Goal: Task Accomplishment & Management: Use online tool/utility

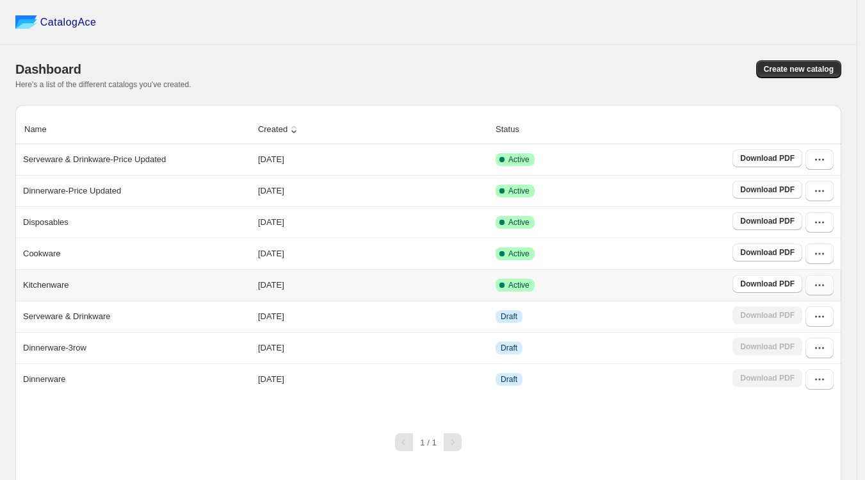
click at [826, 281] on icon "button" at bounding box center [820, 285] width 13 height 13
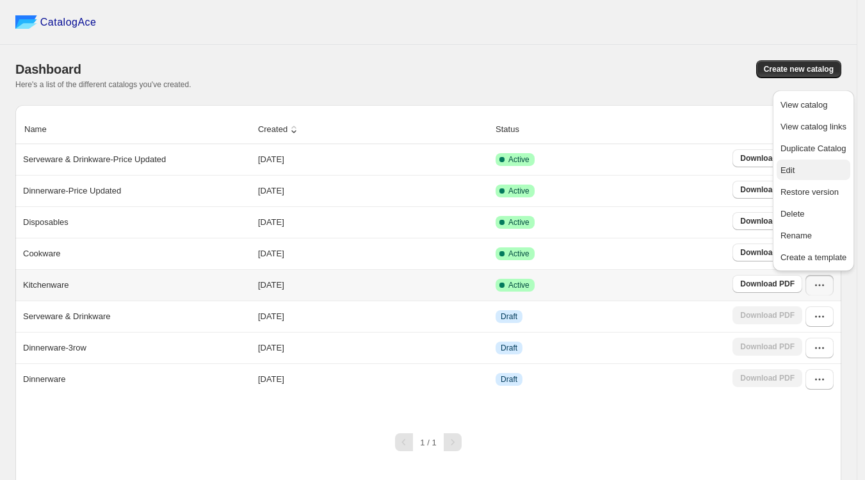
click at [795, 168] on span "Edit" at bounding box center [788, 170] width 14 height 10
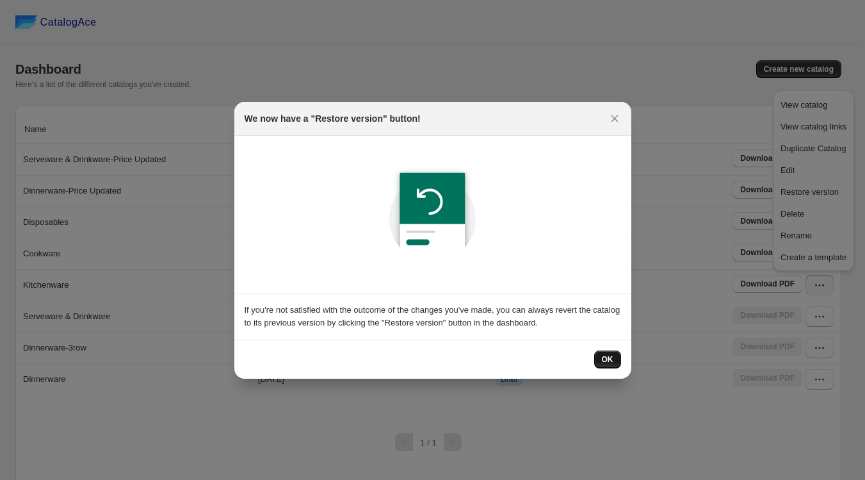
click at [602, 356] on span "OK" at bounding box center [608, 359] width 12 height 10
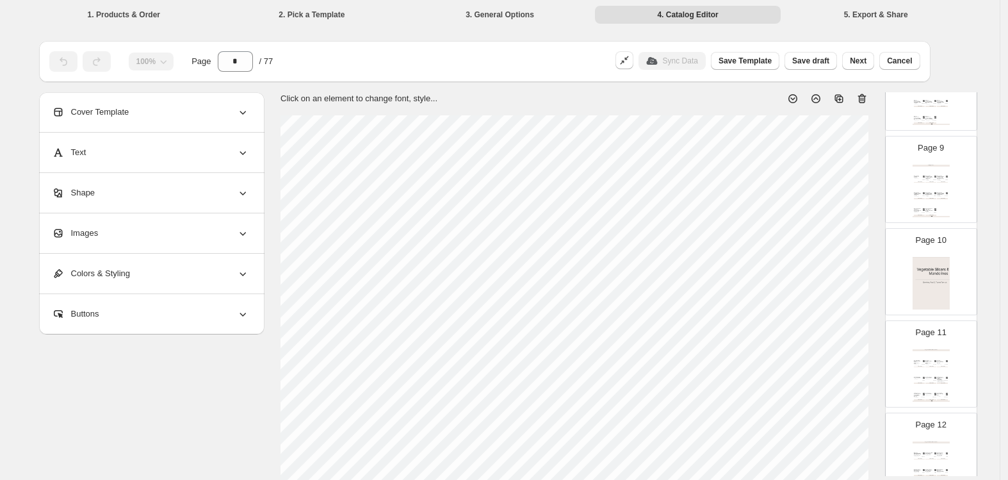
scroll to position [783, 0]
click at [865, 256] on img at bounding box center [931, 251] width 37 height 53
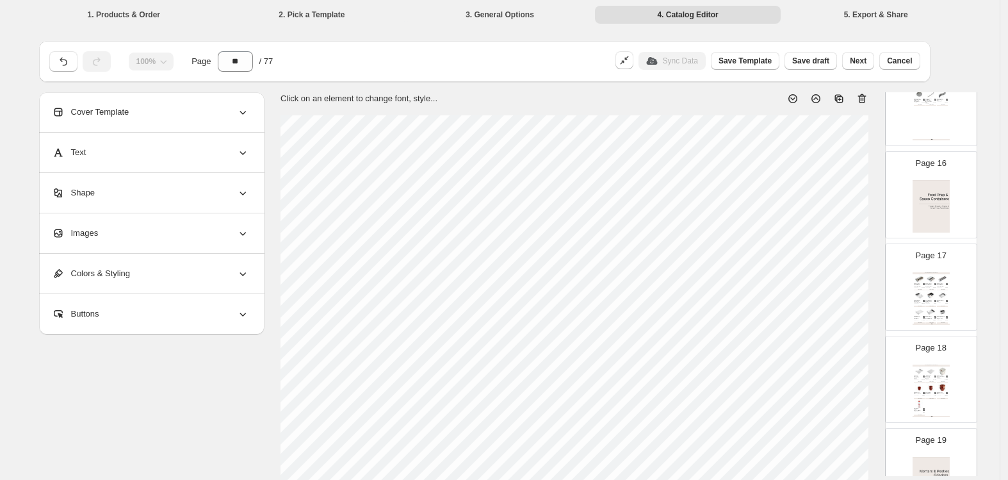
scroll to position [1423, 0]
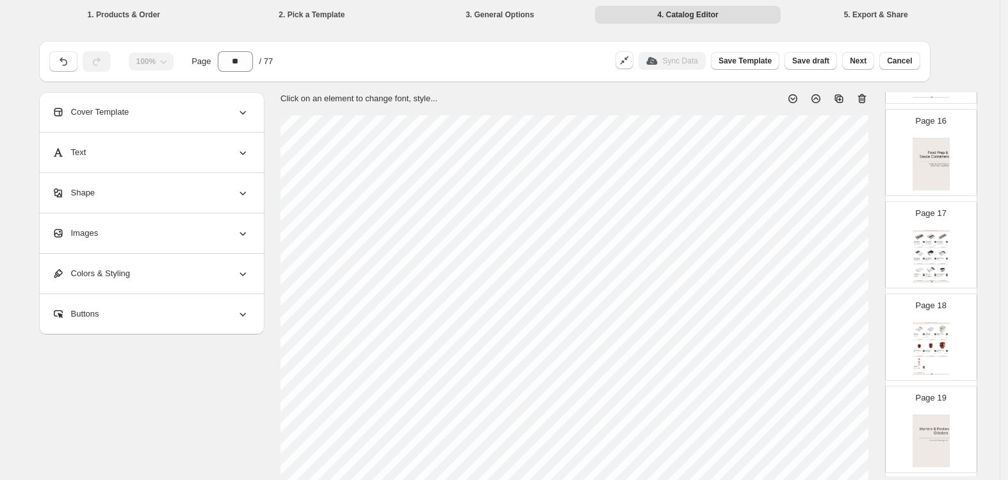
click at [865, 168] on img at bounding box center [931, 164] width 37 height 53
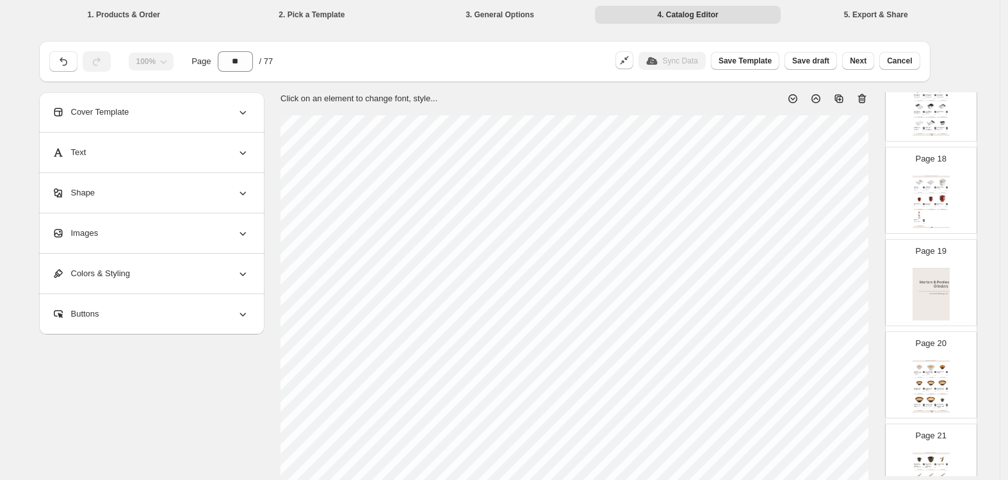
scroll to position [1637, 0]
click at [865, 221] on img at bounding box center [931, 227] width 37 height 53
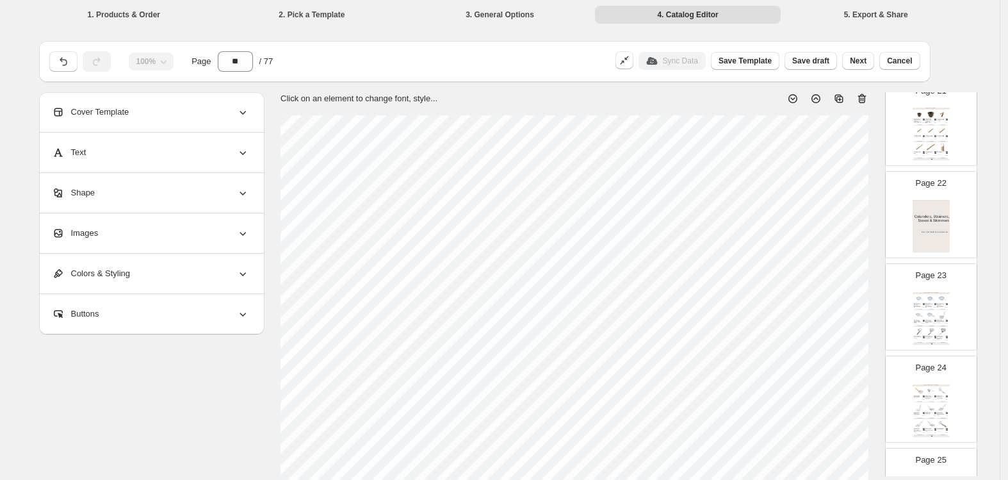
scroll to position [1922, 0]
click at [865, 224] on img at bounding box center [931, 219] width 37 height 53
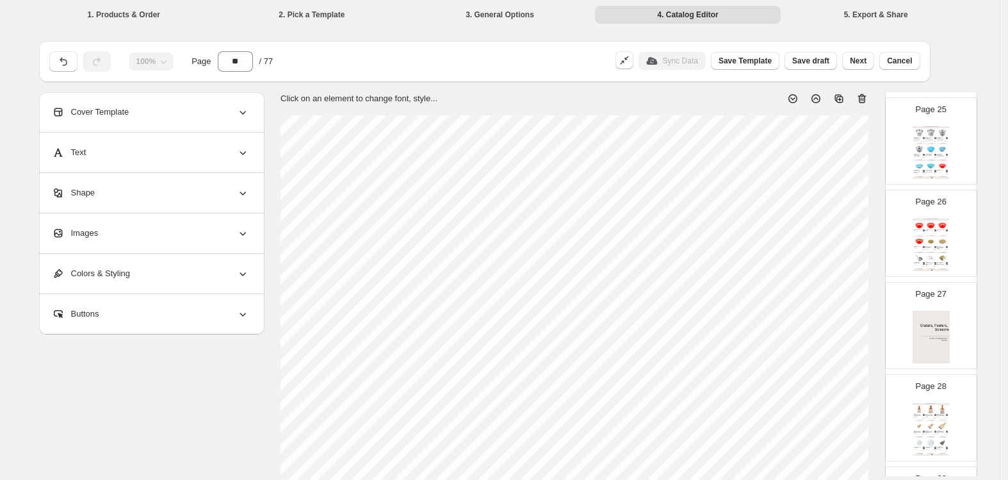
scroll to position [2277, 0]
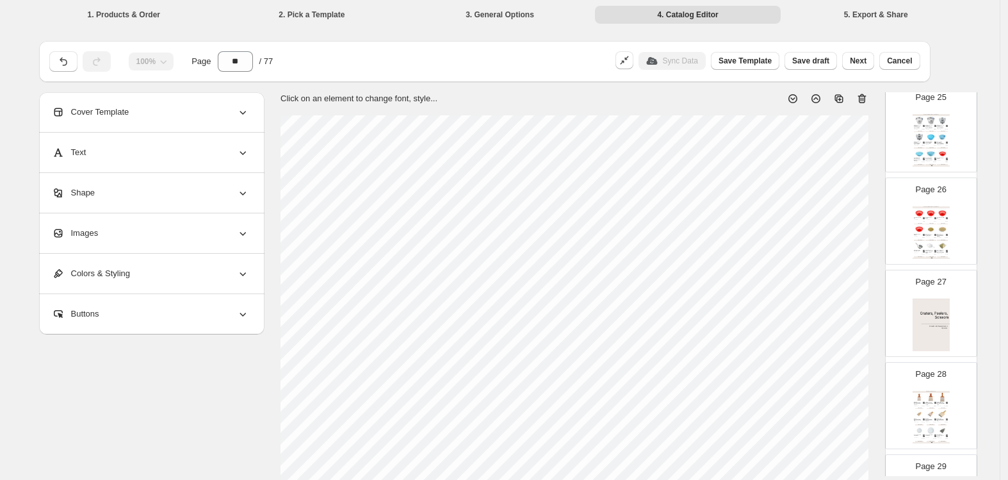
click at [865, 311] on img at bounding box center [931, 325] width 37 height 53
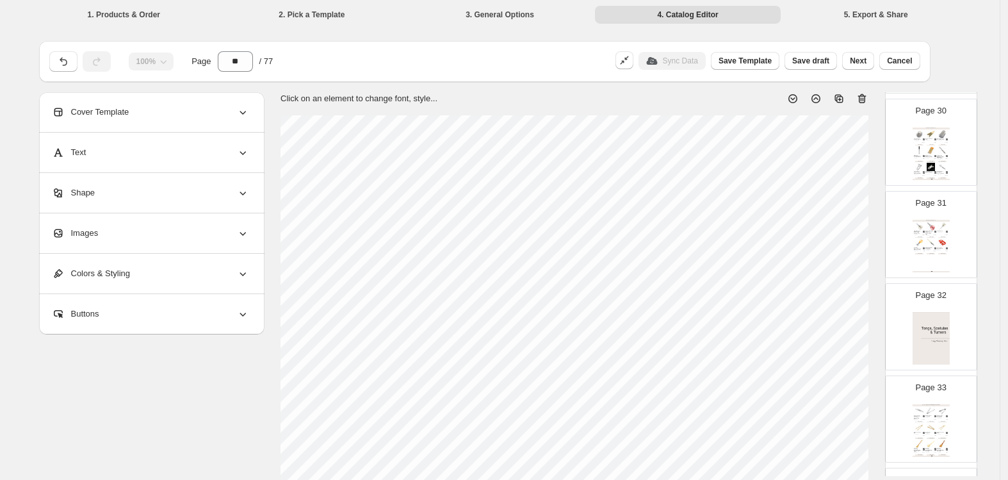
scroll to position [2776, 0]
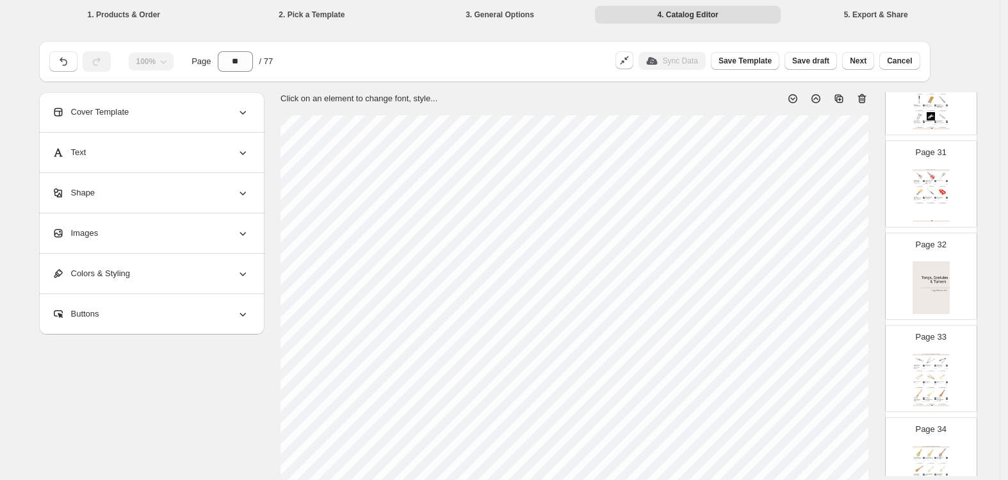
click at [865, 275] on img at bounding box center [931, 287] width 37 height 53
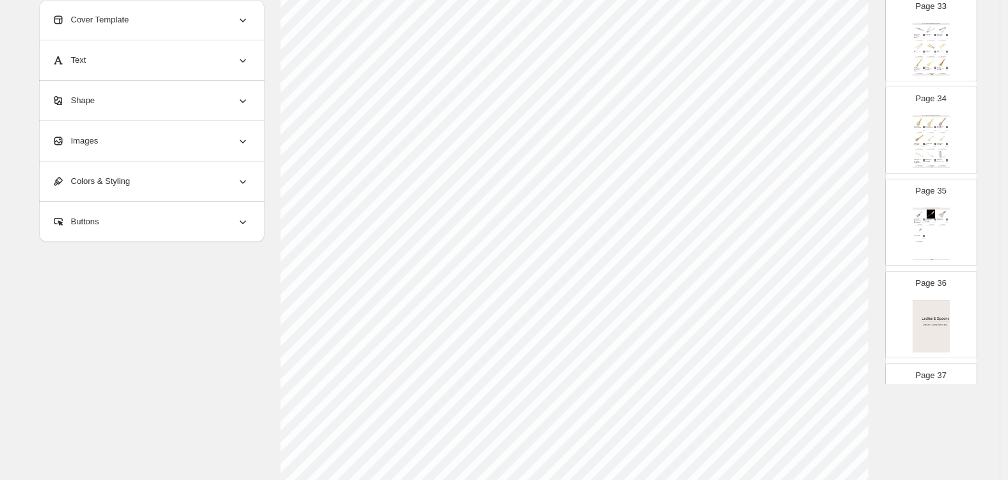
scroll to position [3060, 0]
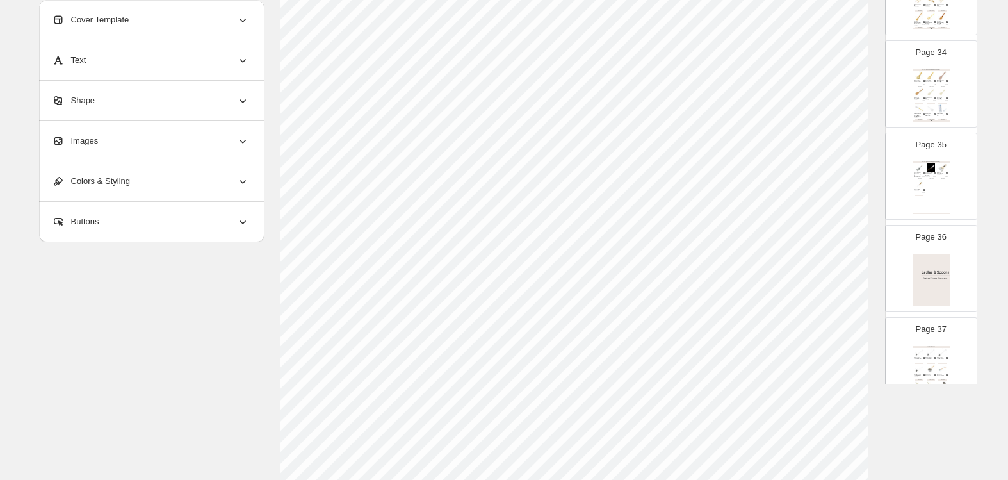
click at [865, 254] on img at bounding box center [931, 280] width 37 height 53
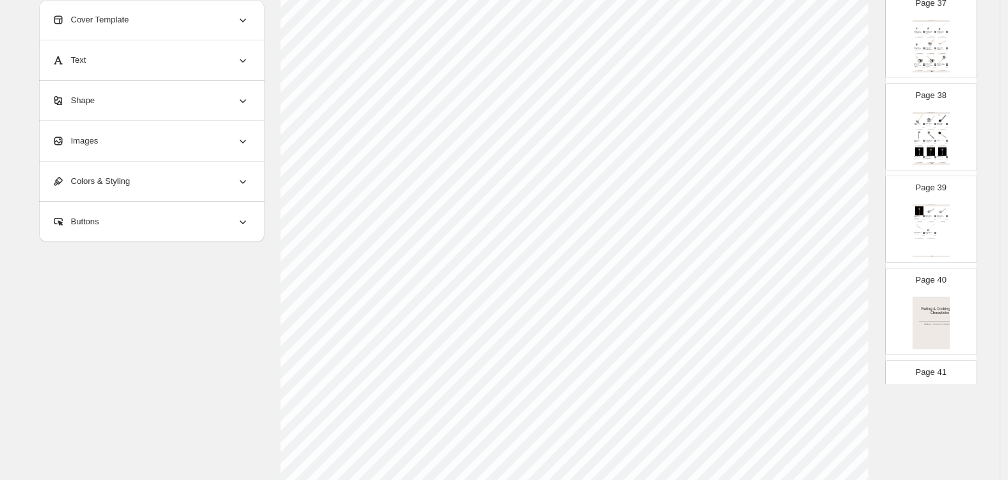
scroll to position [3487, 0]
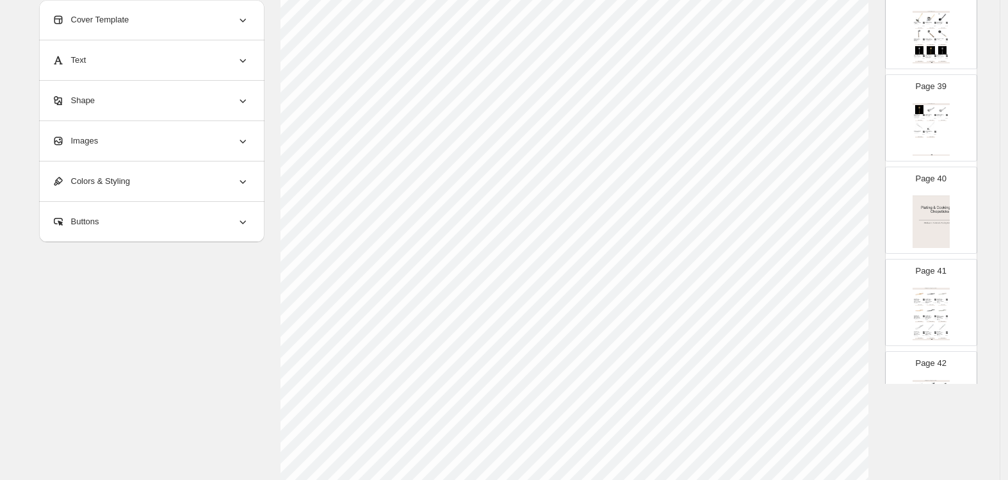
click at [865, 228] on img at bounding box center [931, 221] width 37 height 53
click at [865, 235] on img at bounding box center [931, 234] width 37 height 53
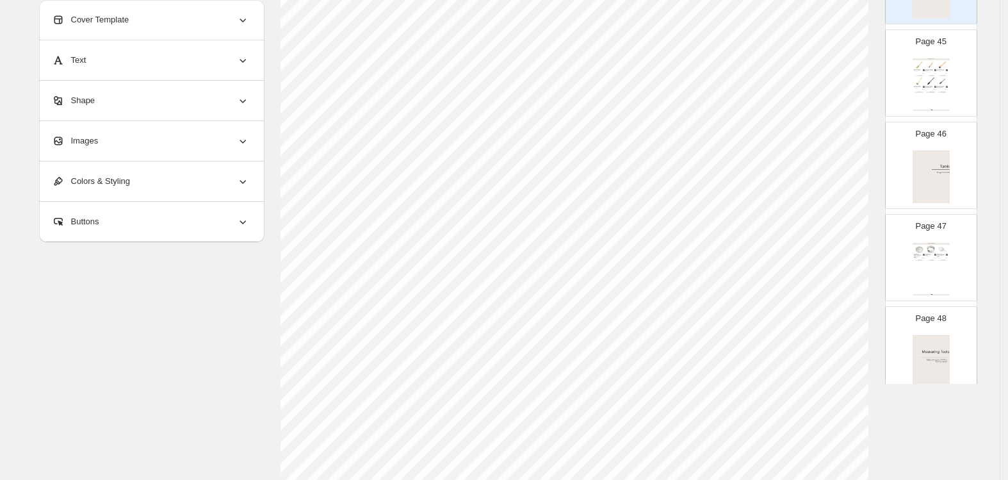
scroll to position [4128, 0]
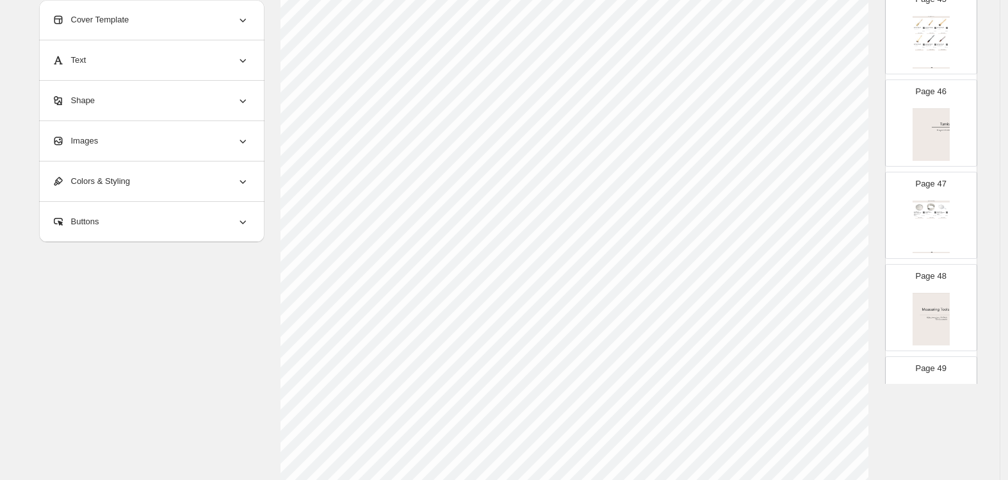
click at [865, 147] on img at bounding box center [931, 134] width 37 height 53
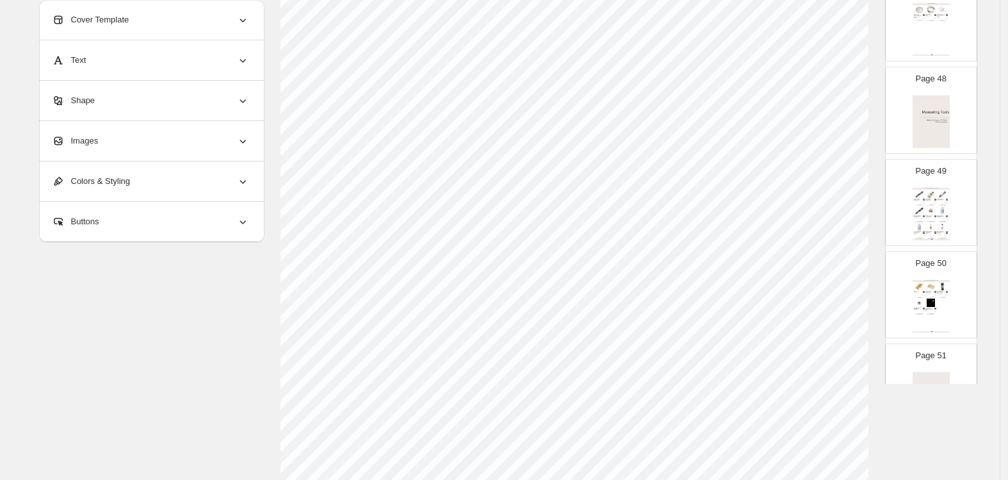
scroll to position [4341, 0]
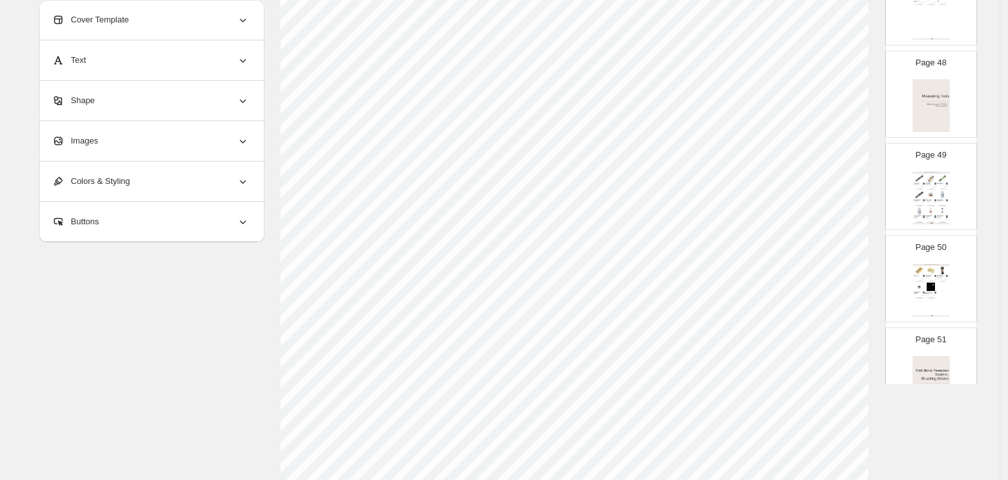
click at [865, 104] on img at bounding box center [931, 105] width 37 height 53
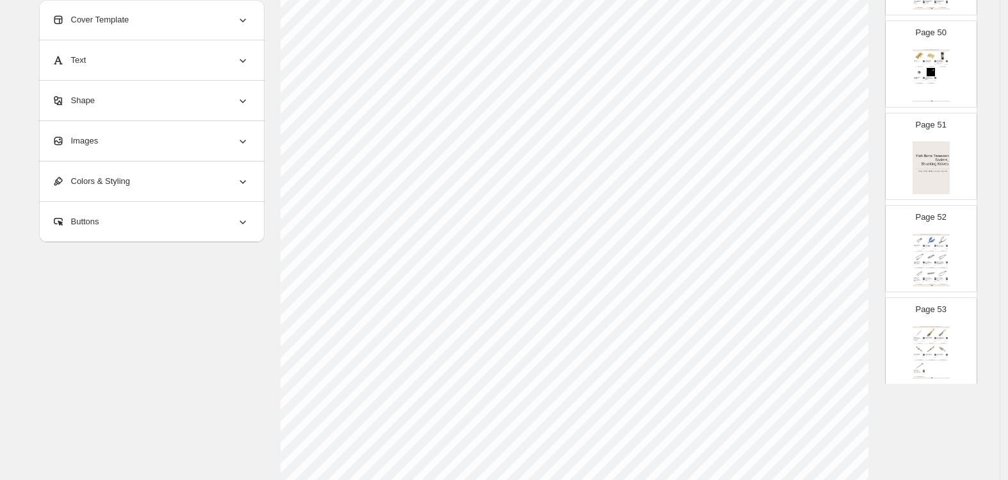
scroll to position [4626, 0]
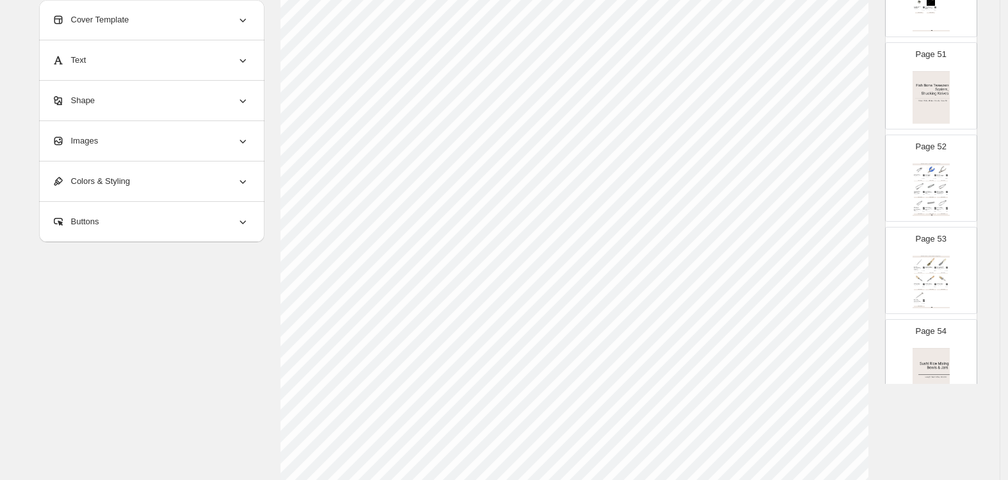
click at [865, 104] on img at bounding box center [931, 97] width 37 height 53
click at [865, 95] on img at bounding box center [931, 89] width 37 height 53
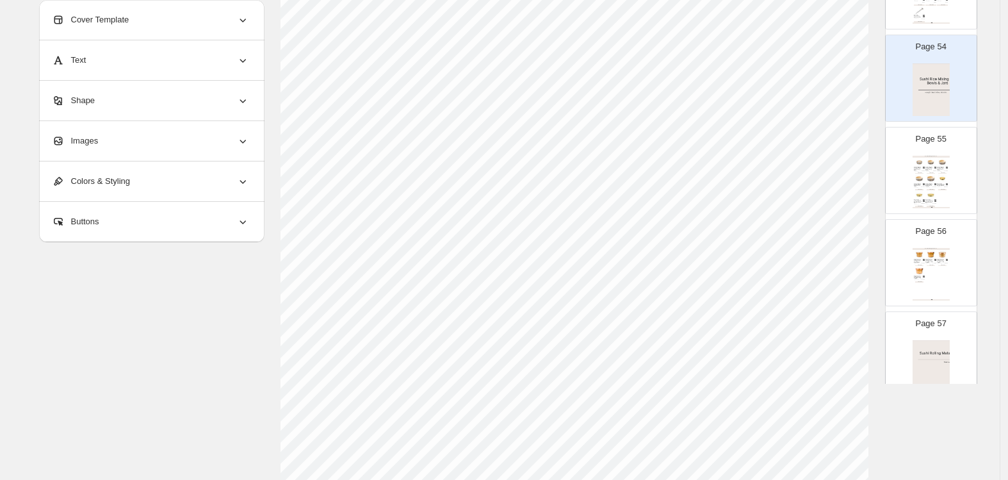
click at [865, 186] on div "SKU: 98357" at bounding box center [941, 186] width 8 height 1
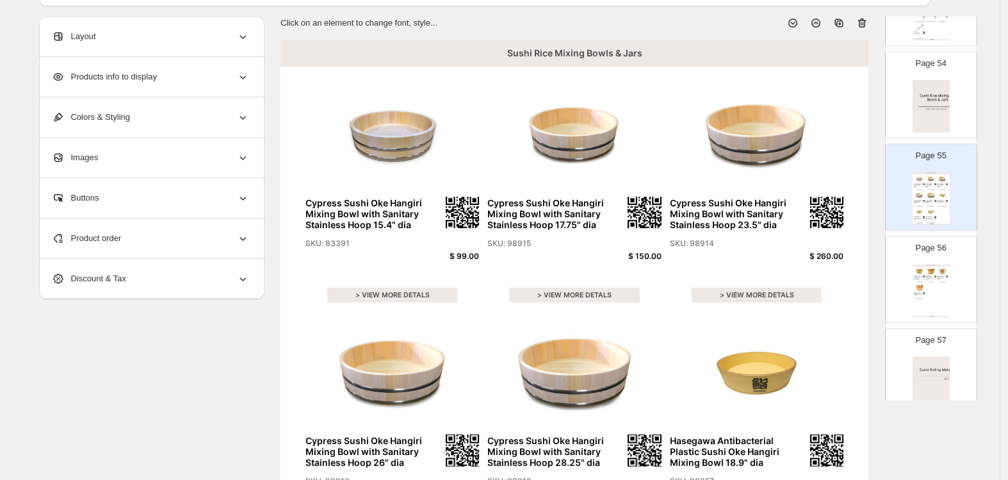
scroll to position [71, 0]
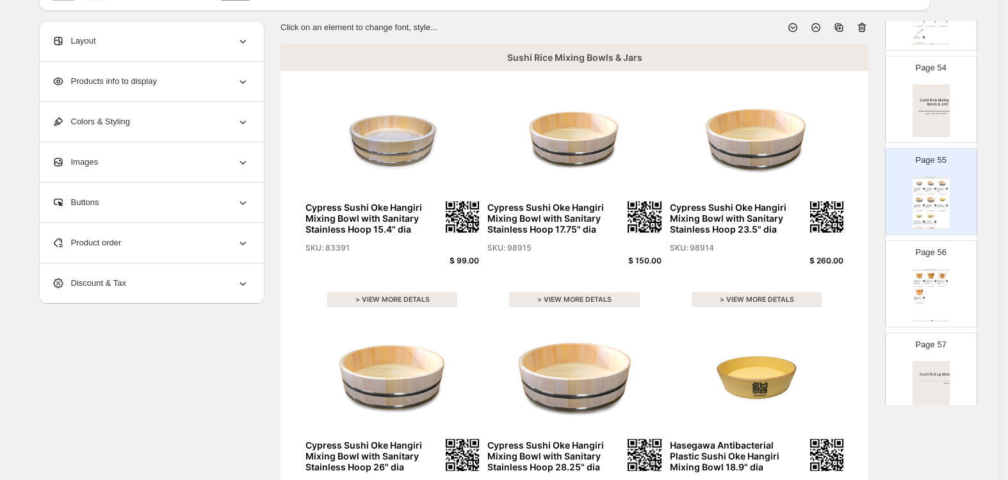
click at [865, 280] on div "Sawara Cypress Anti-Crack Coated Ohitsu (Edobitsu) Sushi Rice Jar 42.5 fl oz / …" at bounding box center [918, 282] width 8 height 4
type input "**"
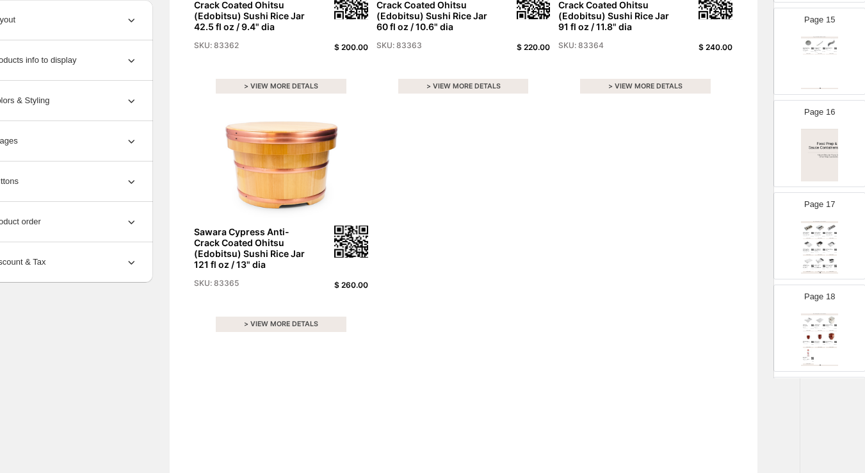
scroll to position [1293, 0]
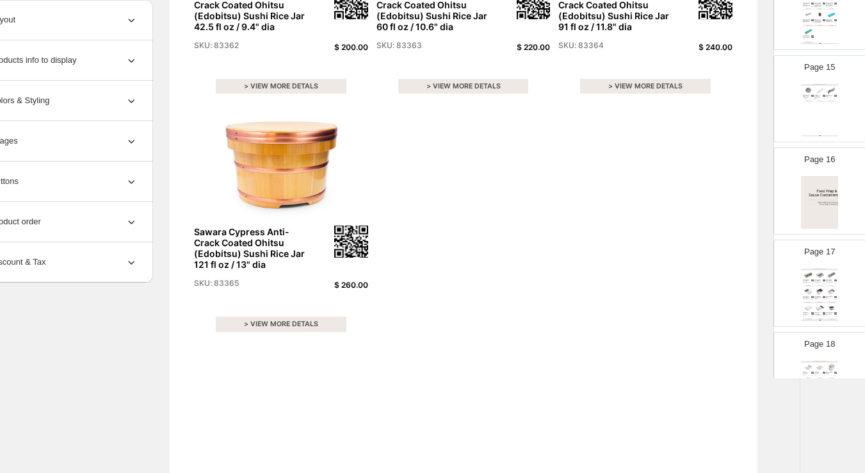
click at [815, 180] on img at bounding box center [819, 202] width 37 height 53
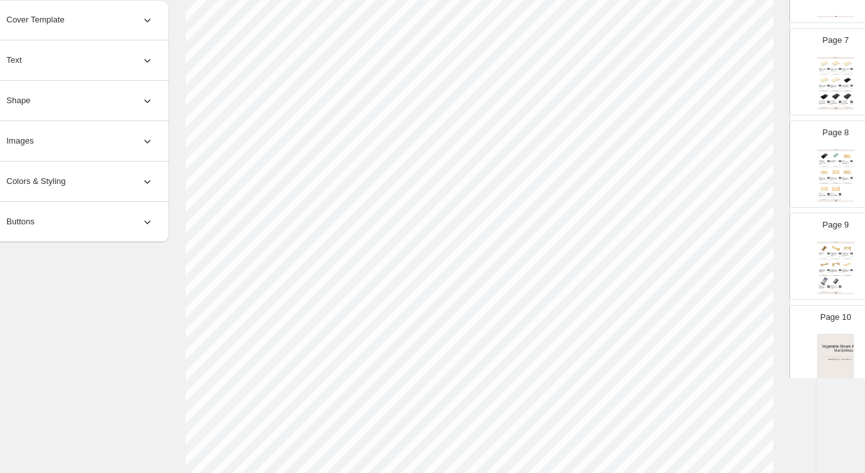
scroll to position [581, 0]
click at [831, 174] on img at bounding box center [836, 172] width 11 height 8
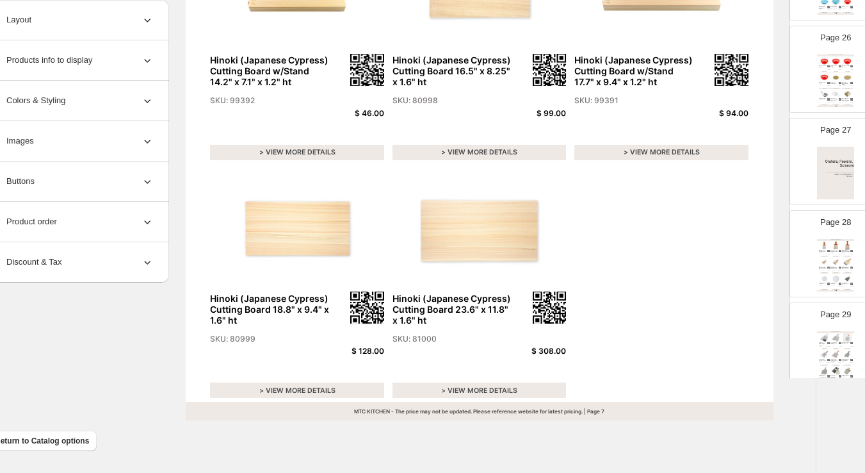
scroll to position [2360, 0]
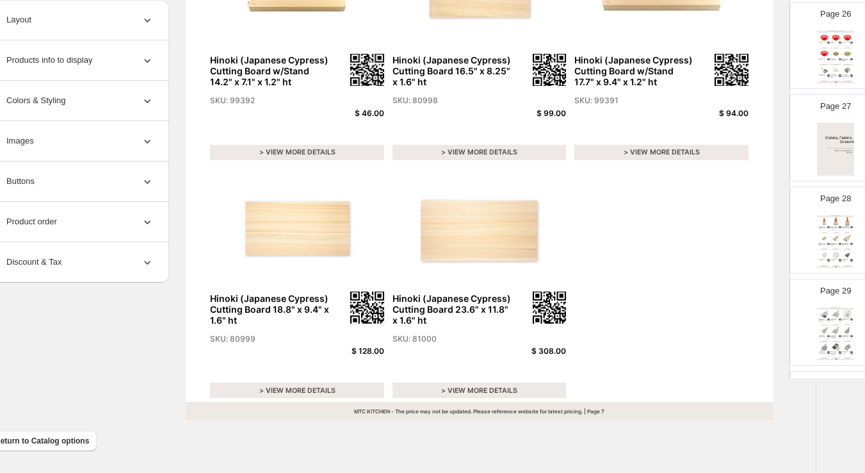
click at [835, 152] on img at bounding box center [835, 149] width 37 height 53
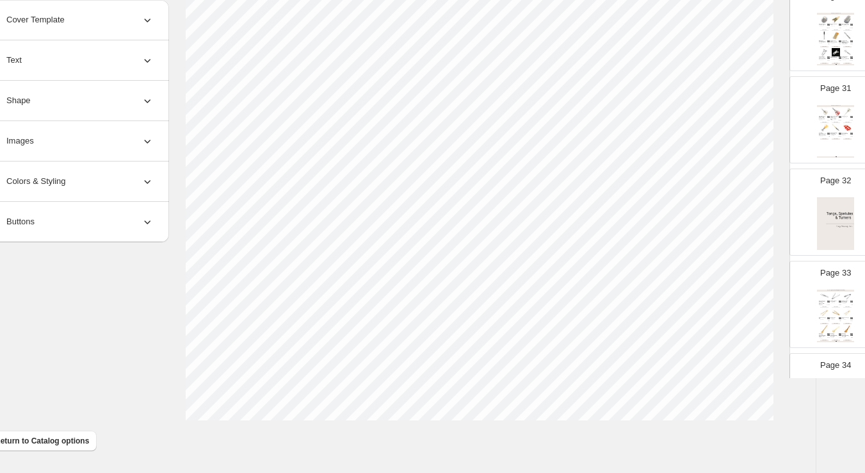
scroll to position [2788, 0]
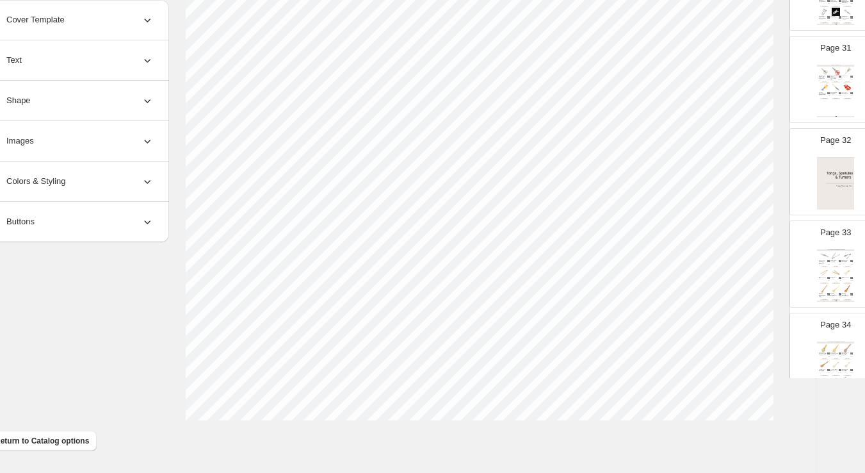
click at [831, 181] on img at bounding box center [835, 183] width 37 height 53
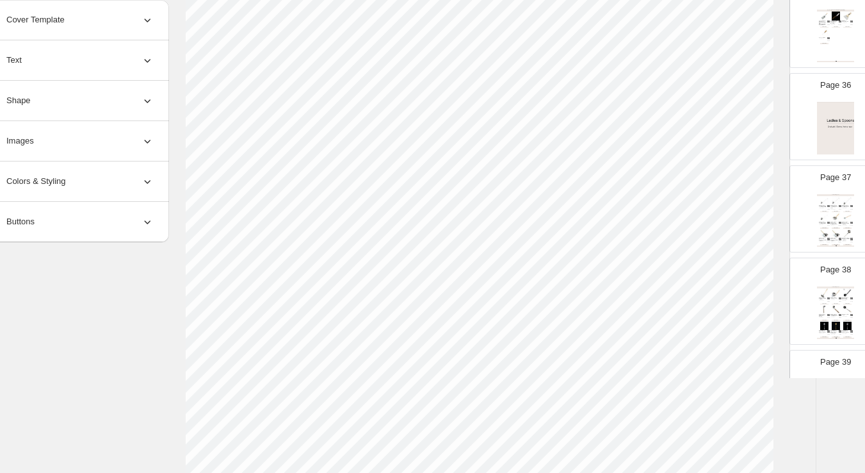
scroll to position [3214, 0]
click at [830, 119] on img at bounding box center [835, 125] width 37 height 53
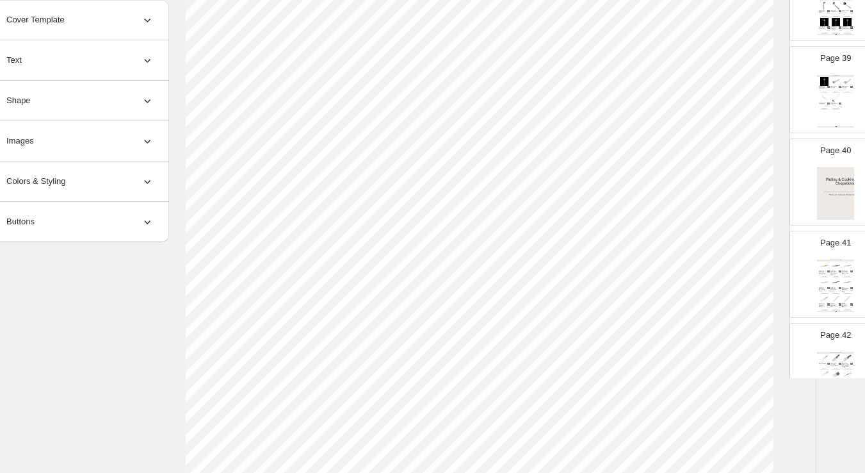
scroll to position [3571, 0]
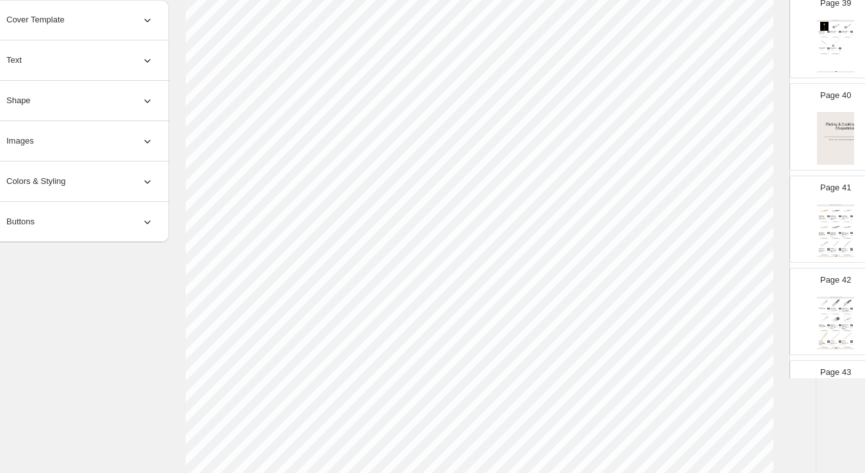
click at [826, 139] on img at bounding box center [835, 138] width 37 height 53
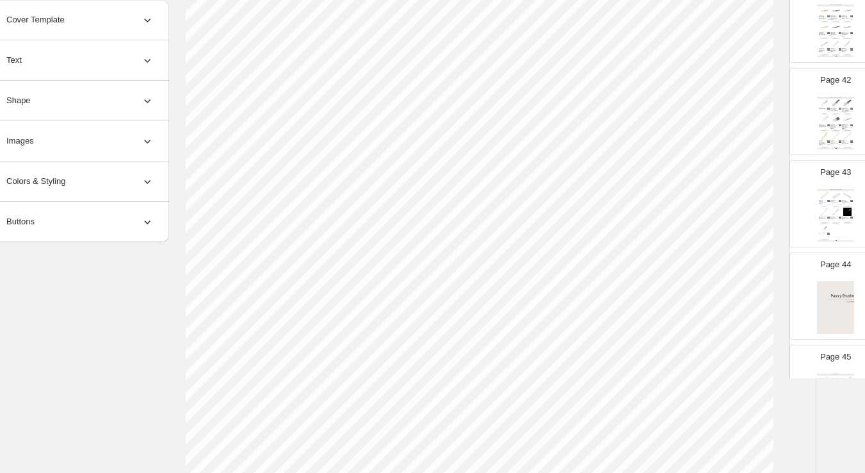
scroll to position [3855, 0]
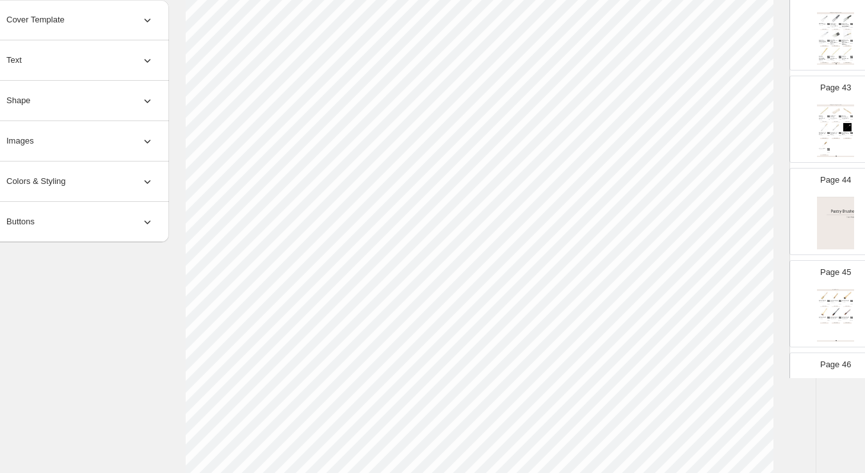
click at [826, 207] on img at bounding box center [835, 223] width 37 height 53
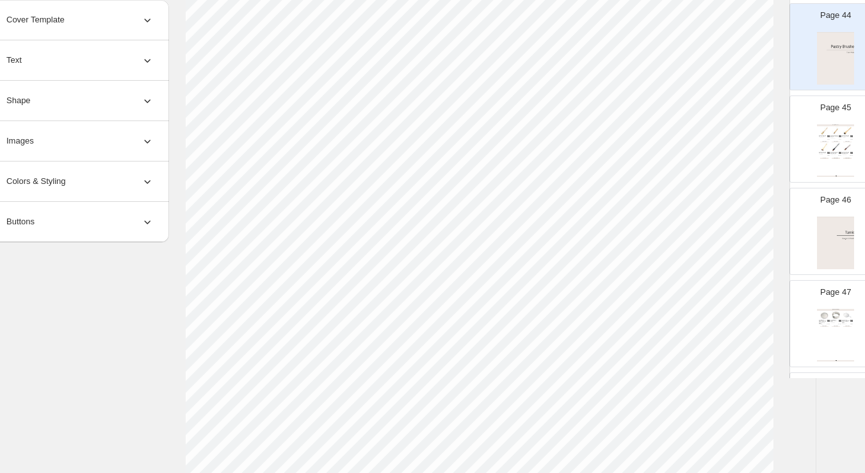
scroll to position [4211, 0]
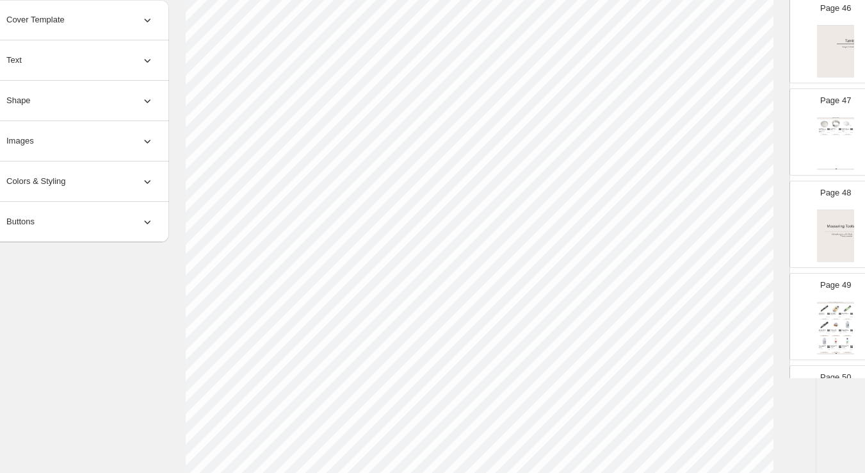
click at [828, 223] on img at bounding box center [835, 235] width 37 height 53
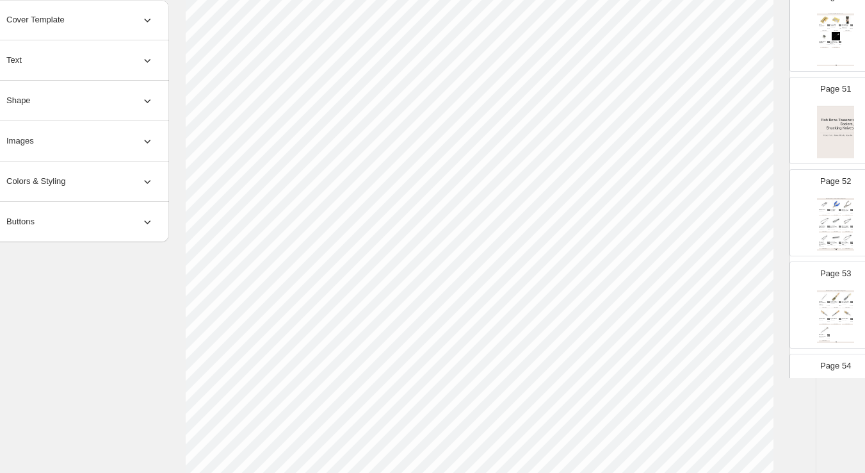
scroll to position [4638, 0]
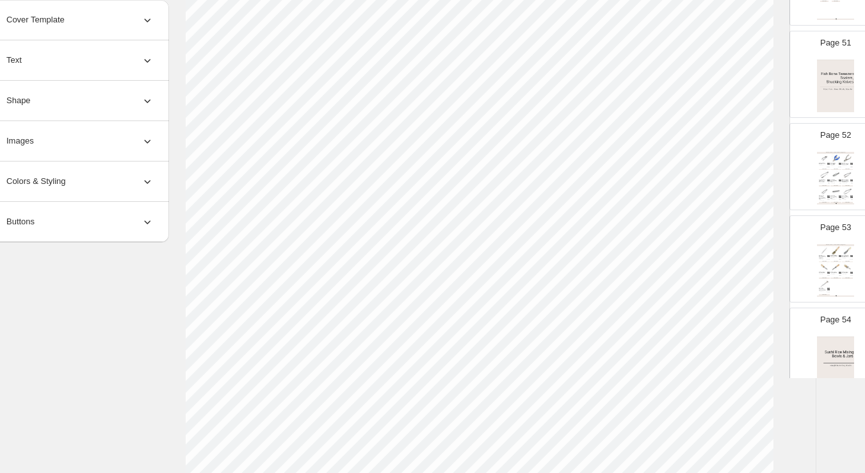
click at [837, 92] on img at bounding box center [835, 86] width 37 height 53
click at [829, 343] on img at bounding box center [835, 362] width 37 height 53
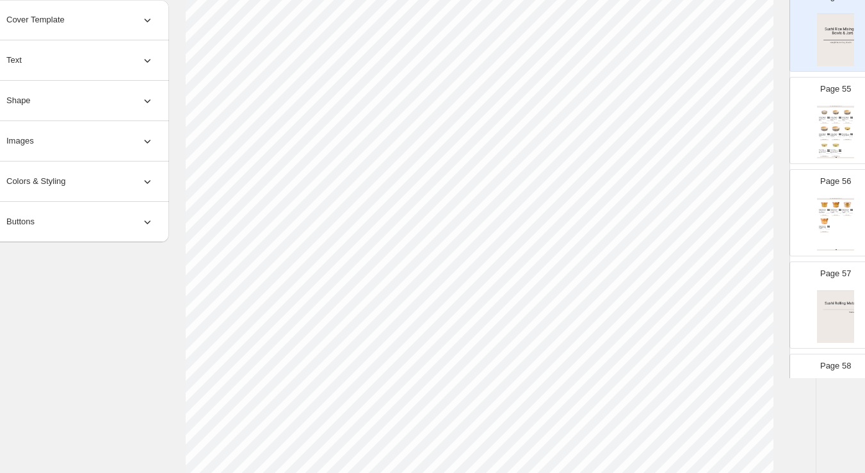
scroll to position [4994, 0]
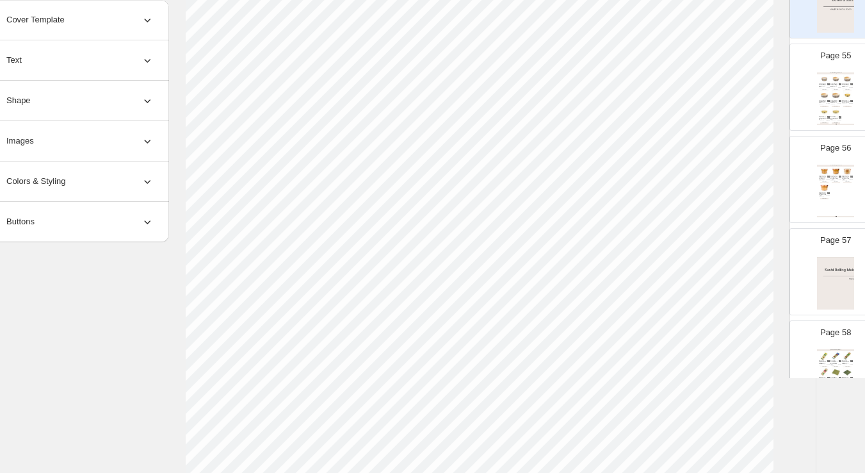
click at [834, 259] on img at bounding box center [835, 283] width 37 height 53
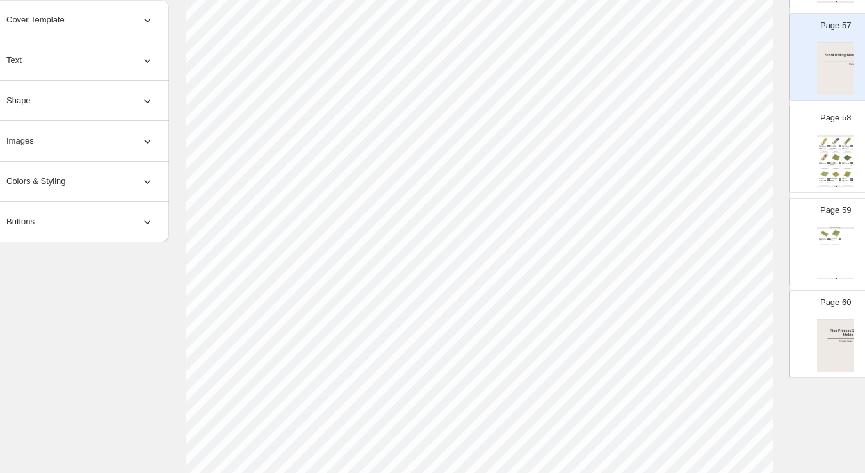
scroll to position [5278, 0]
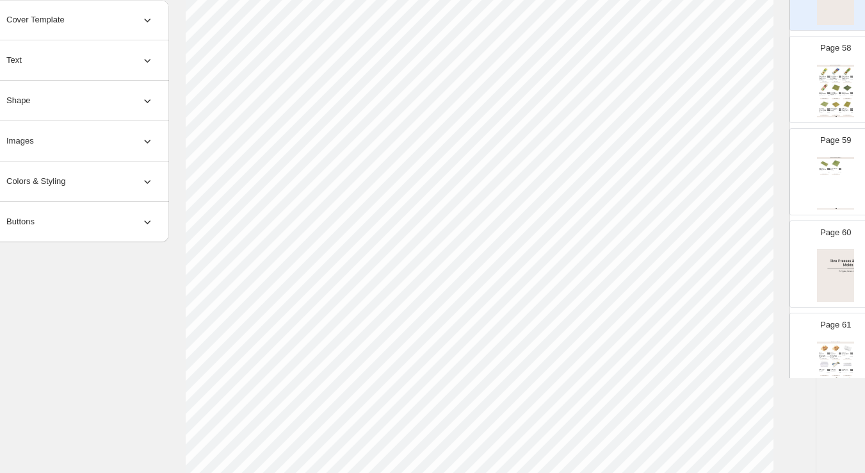
click at [835, 157] on div "[PERSON_NAME] Rolling Mats" at bounding box center [835, 158] width 37 height 2
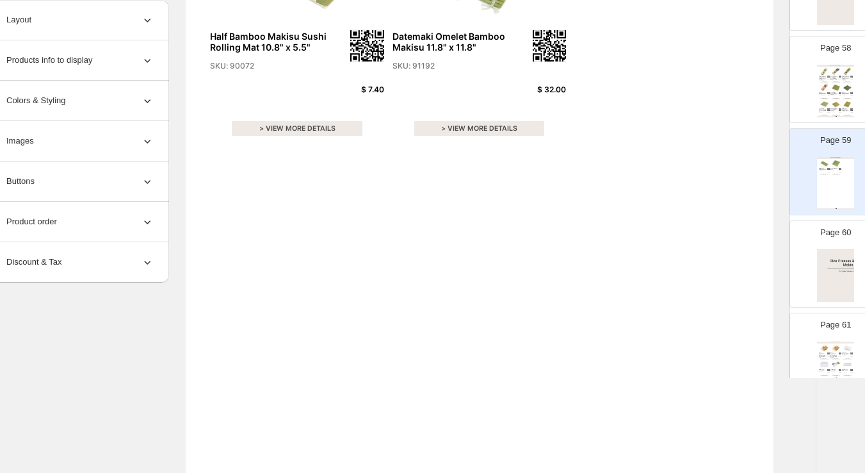
click at [831, 255] on img at bounding box center [835, 275] width 37 height 53
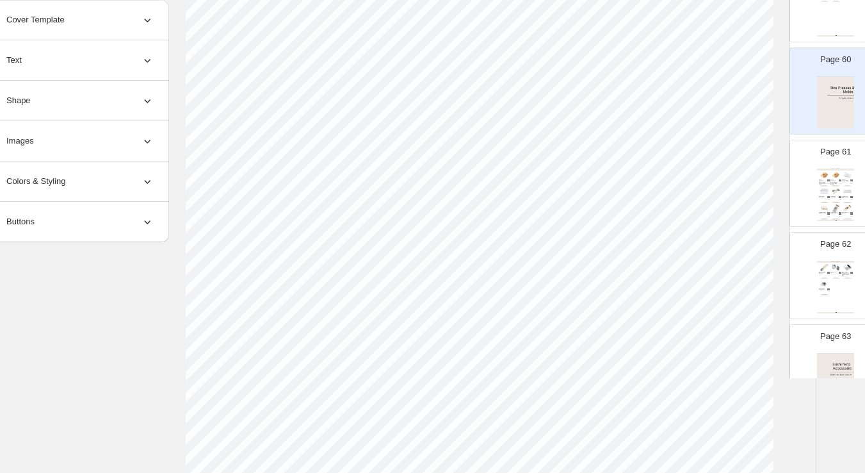
scroll to position [5492, 0]
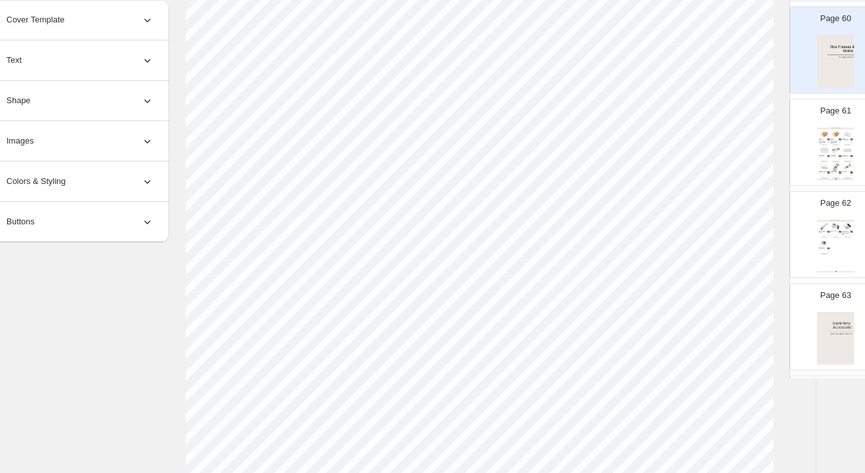
click at [842, 163] on img at bounding box center [847, 167] width 11 height 8
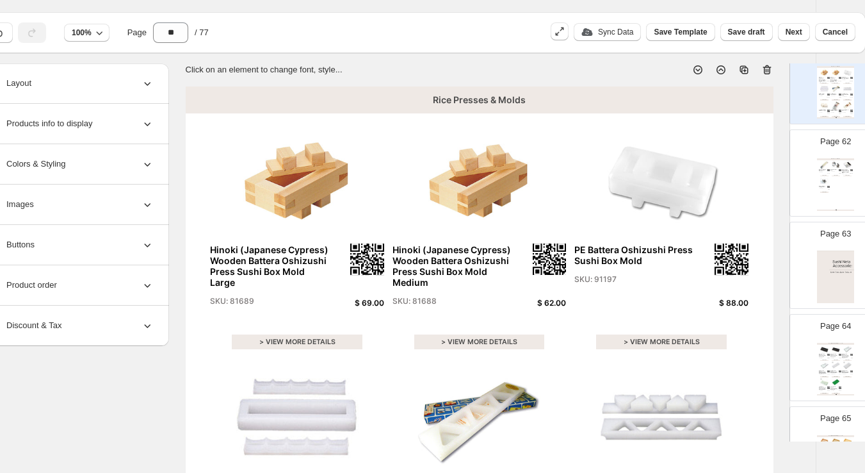
scroll to position [5634, 0]
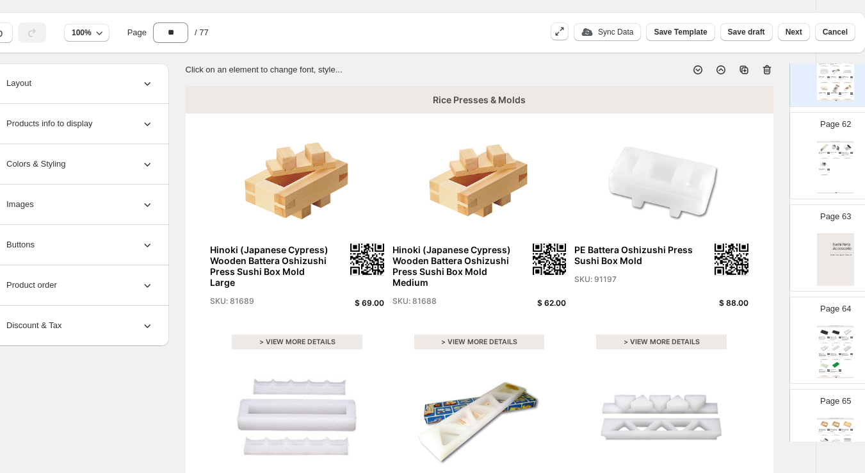
click at [835, 240] on img at bounding box center [835, 259] width 37 height 53
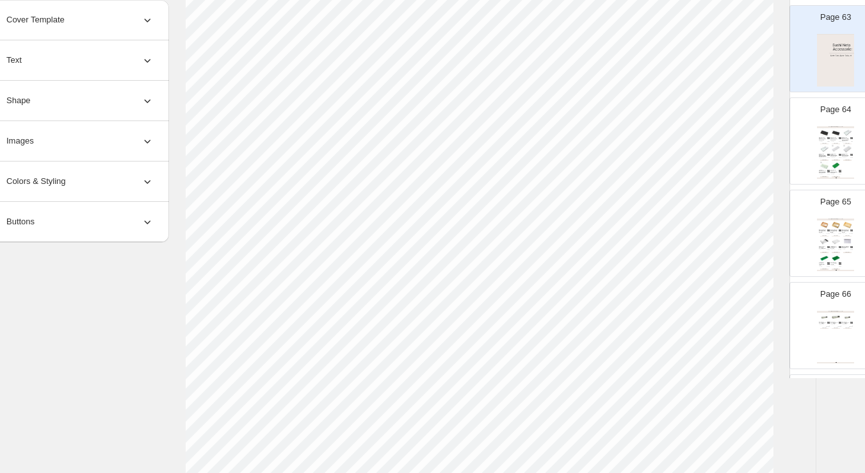
scroll to position [5777, 0]
click at [837, 171] on div "MTC KITCHEN - The price may not be updated. Please reference website for latest…" at bounding box center [835, 171] width 37 height 1
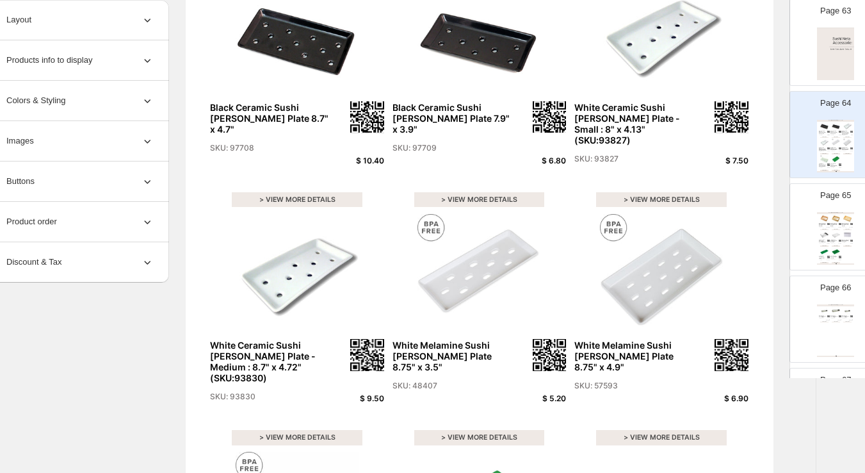
click at [831, 214] on img at bounding box center [836, 218] width 11 height 8
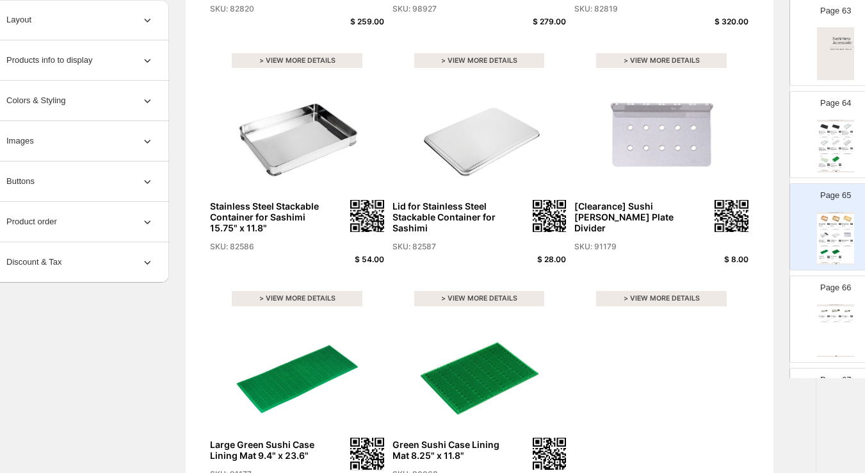
scroll to position [313, 41]
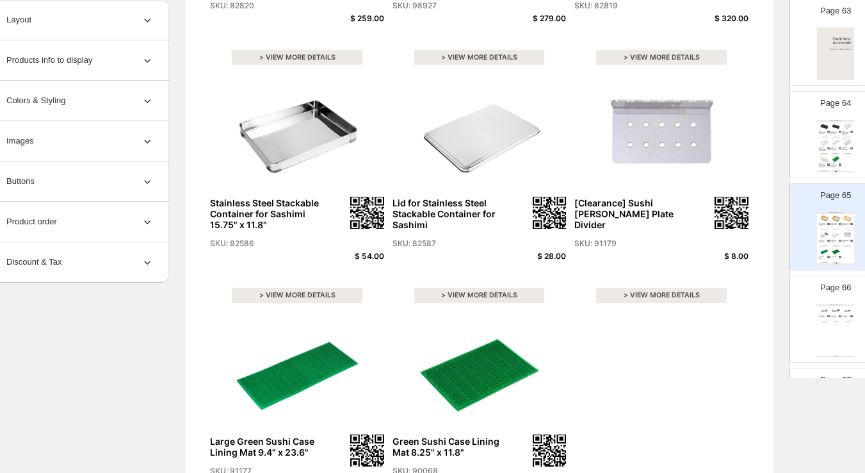
click at [831, 306] on img at bounding box center [836, 310] width 11 height 8
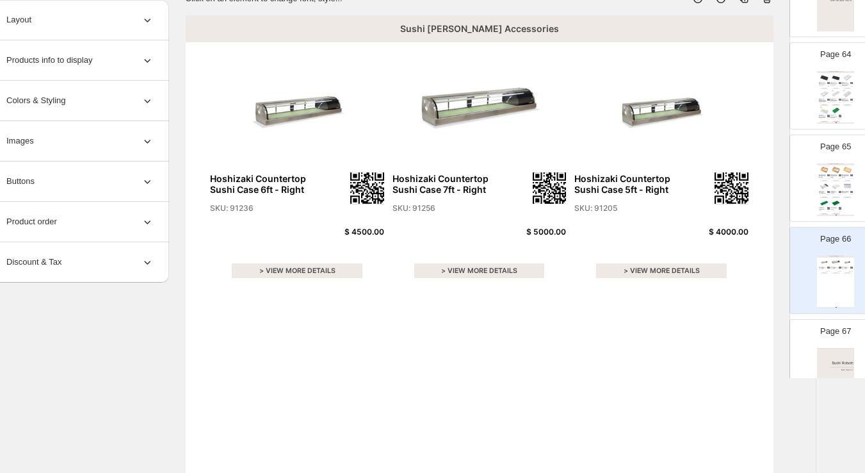
scroll to position [5991, 0]
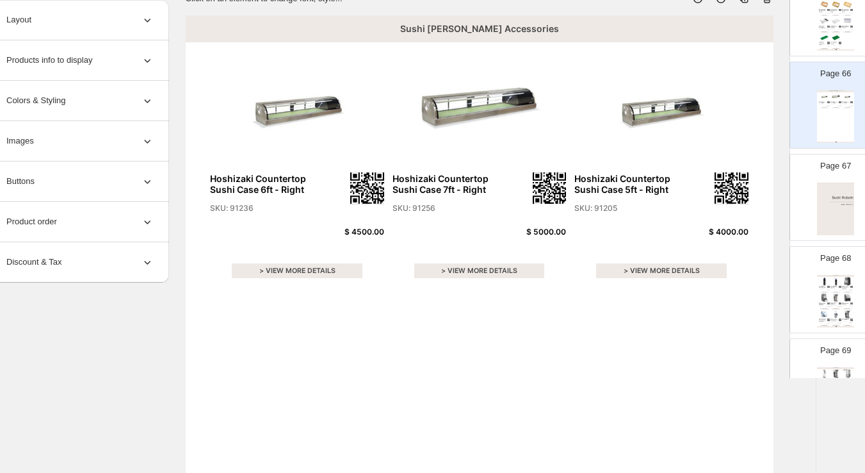
click at [832, 197] on img at bounding box center [835, 209] width 37 height 53
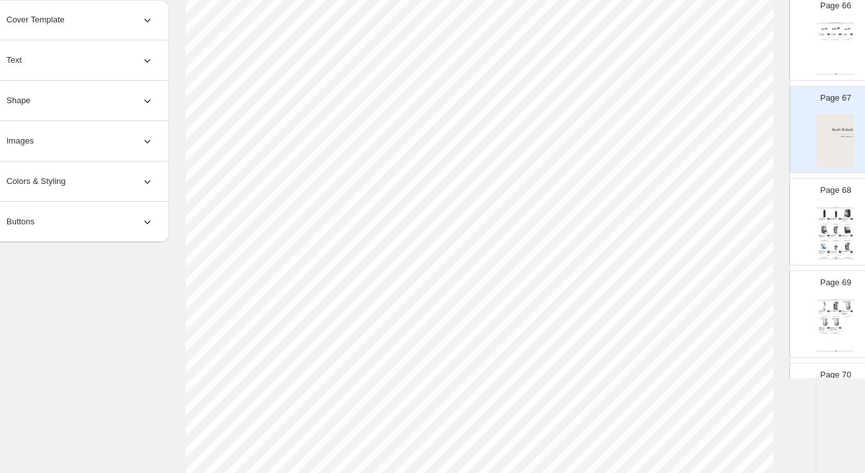
scroll to position [6204, 0]
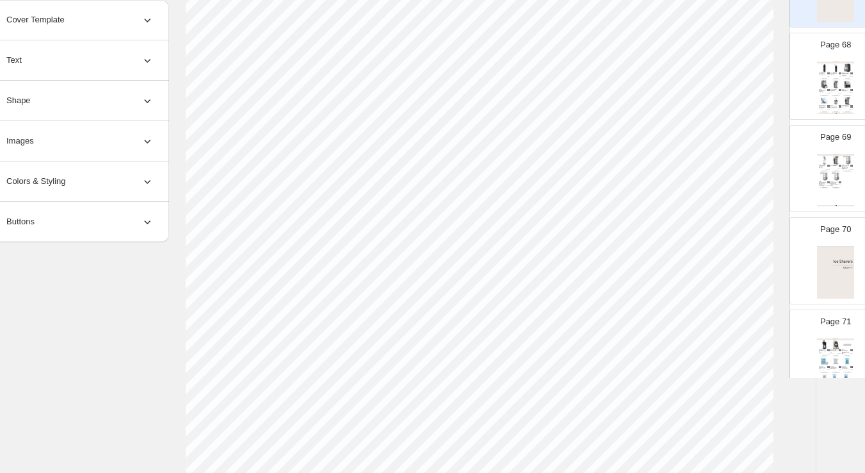
click at [831, 249] on img at bounding box center [835, 272] width 37 height 53
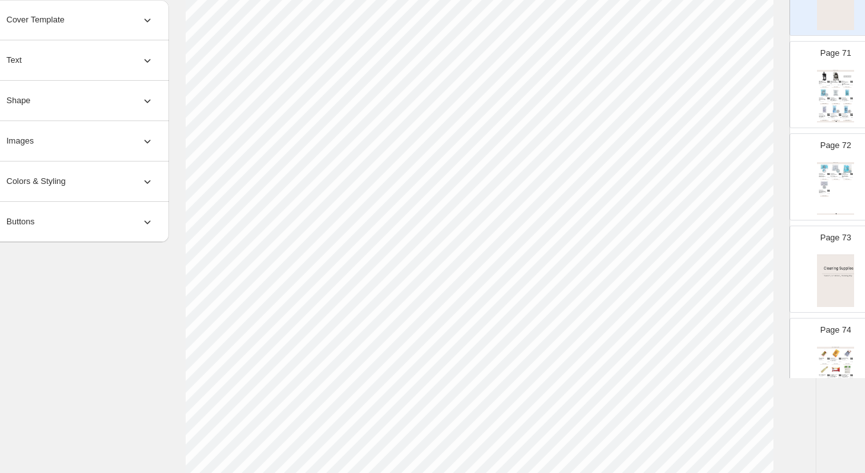
scroll to position [6488, 0]
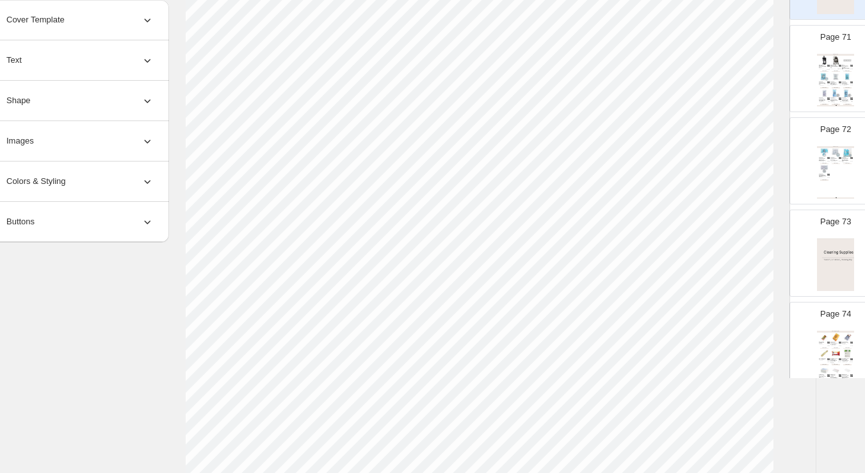
click at [824, 331] on div "Cleaning Supplies" at bounding box center [835, 332] width 37 height 2
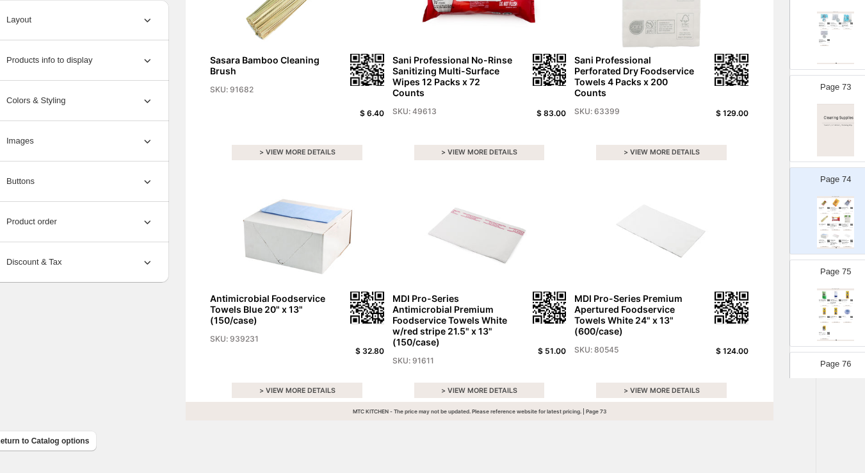
scroll to position [6631, 0]
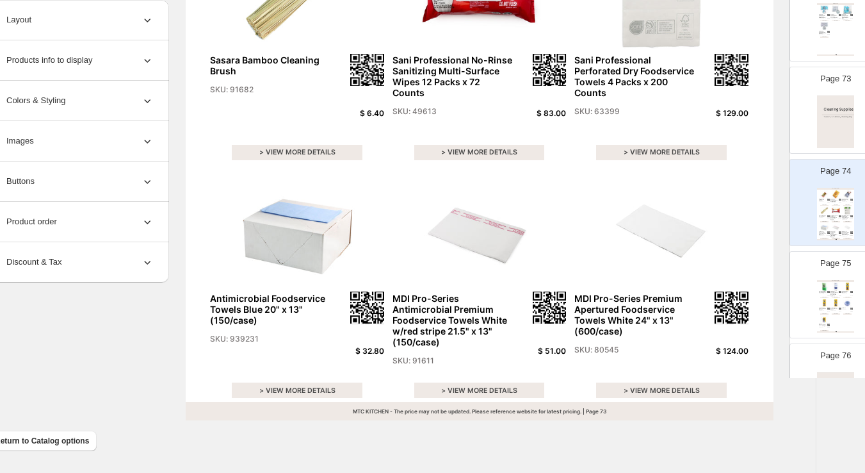
click at [832, 299] on img at bounding box center [836, 303] width 11 height 8
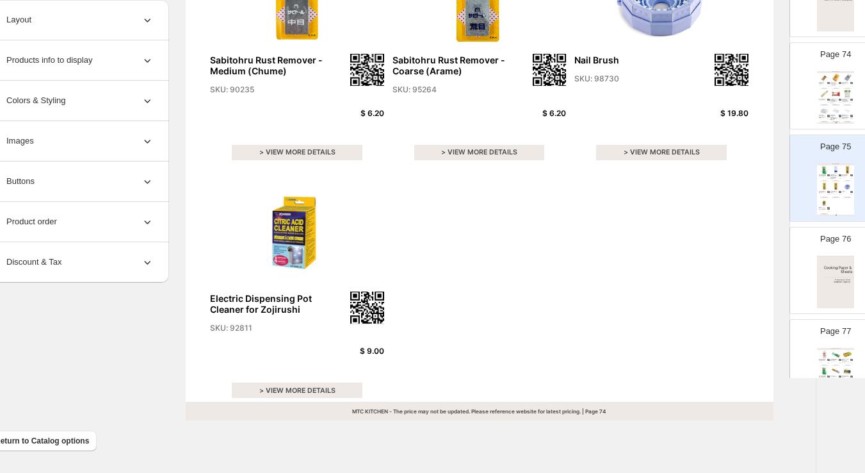
scroll to position [6773, 0]
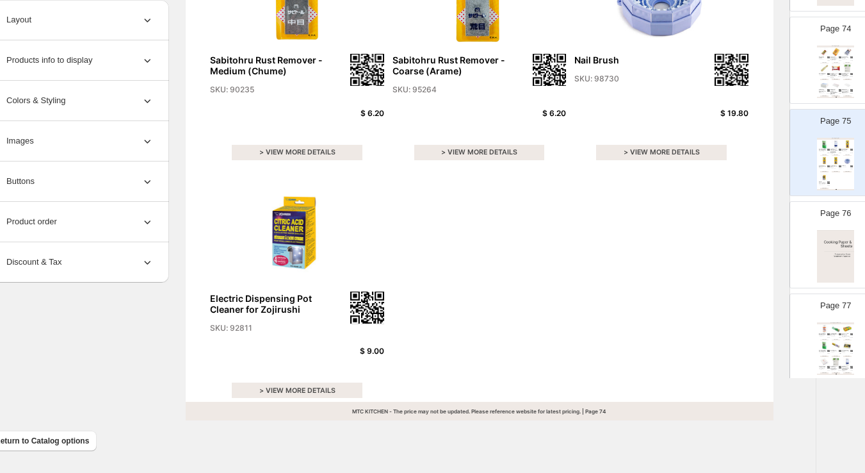
click at [828, 333] on img at bounding box center [829, 334] width 2 height 2
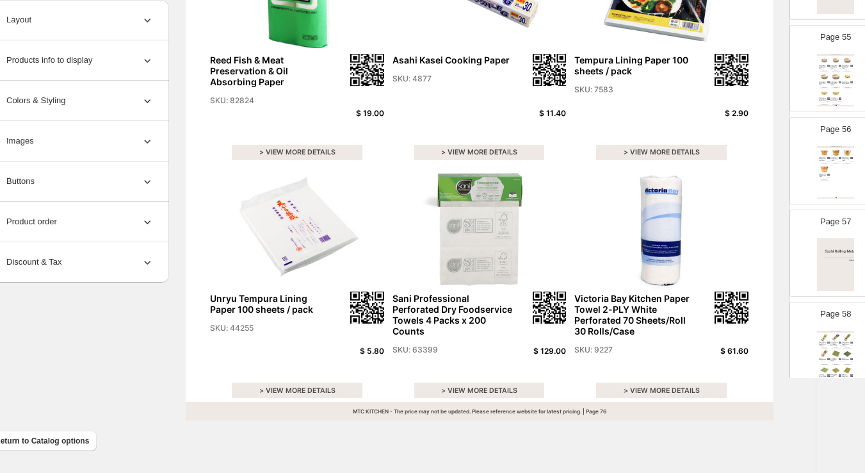
scroll to position [4941, 0]
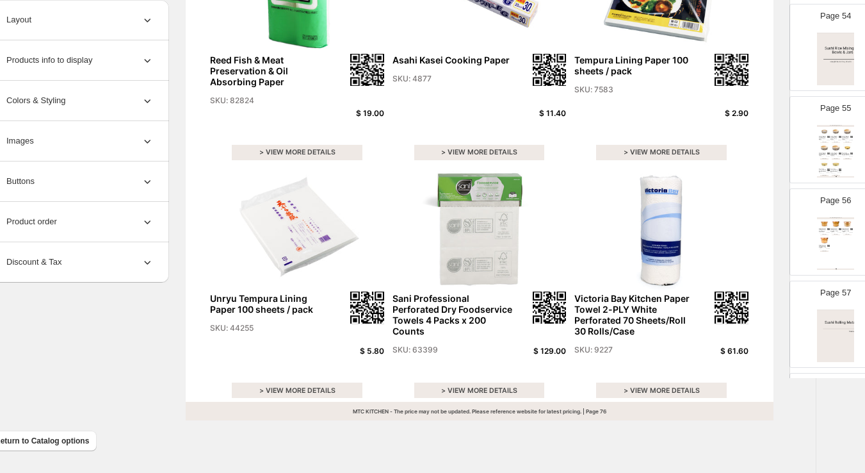
click at [831, 234] on div "Sushi Rice Mixing Bowls & Jars Sawara Cypress Anti-Crack Coated Ohitsu (Edobits…" at bounding box center [835, 243] width 37 height 53
type input "**"
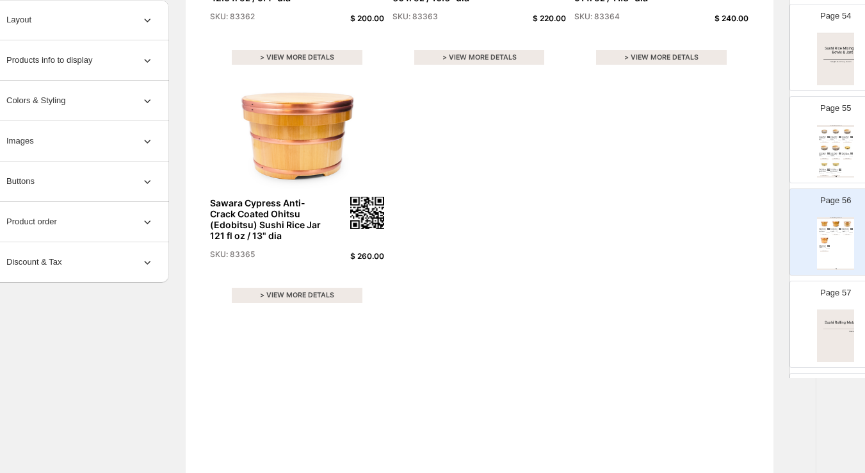
scroll to position [171, 41]
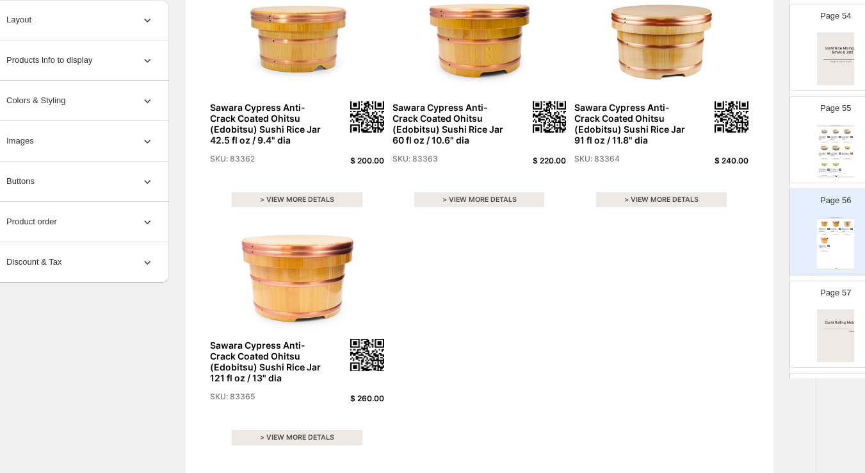
click at [63, 318] on div "**********" at bounding box center [387, 313] width 826 height 784
click at [143, 220] on icon at bounding box center [147, 221] width 13 height 13
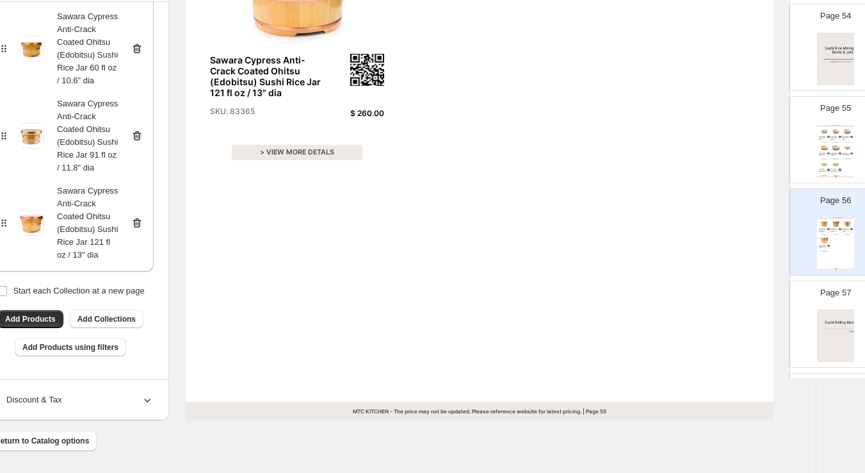
scroll to position [316, 0]
click at [29, 322] on span "Add Products" at bounding box center [30, 319] width 51 height 10
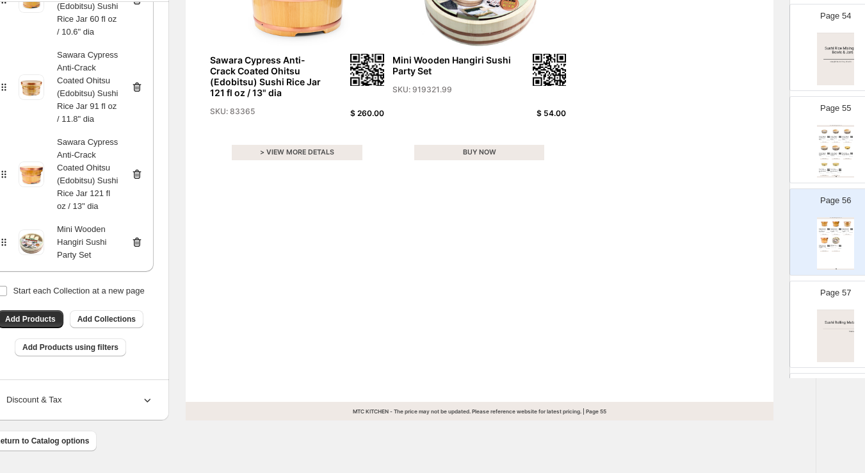
click at [490, 152] on div "BUY NOW" at bounding box center [479, 152] width 131 height 15
select select "**********"
select select "******"
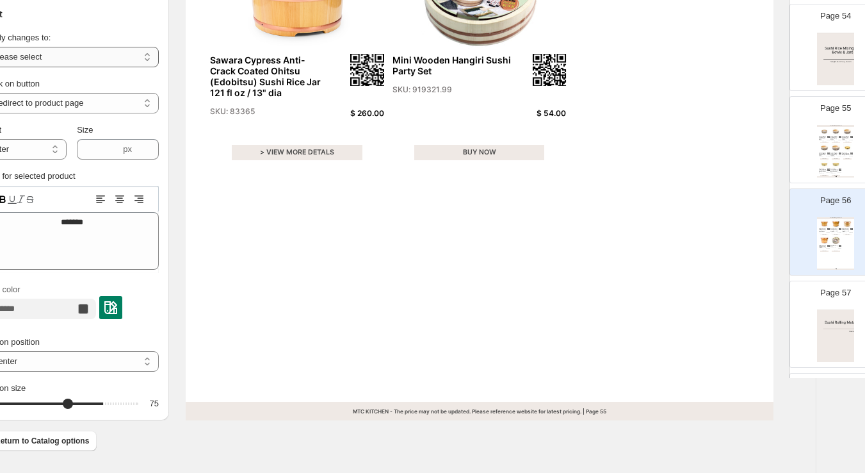
click at [37, 54] on select "**********" at bounding box center [72, 57] width 174 height 20
select select "**********"
click at [0, 47] on select "**********" at bounding box center [72, 57] width 174 height 20
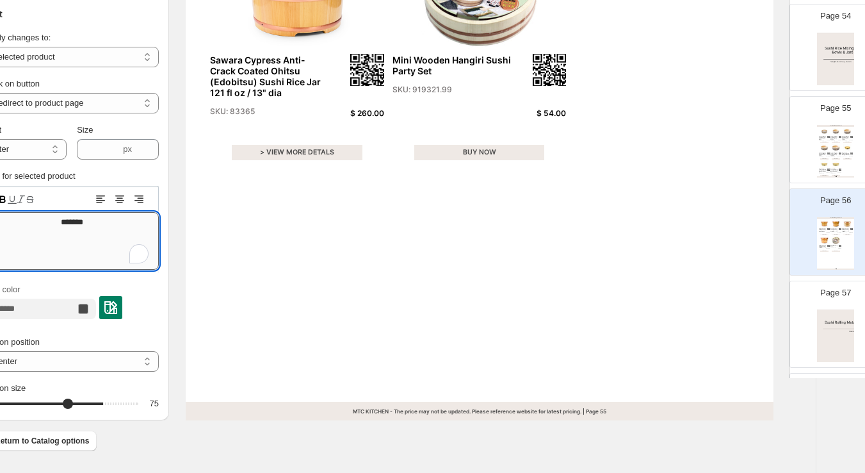
drag, startPoint x: 59, startPoint y: 220, endPoint x: 141, endPoint y: 225, distance: 82.2
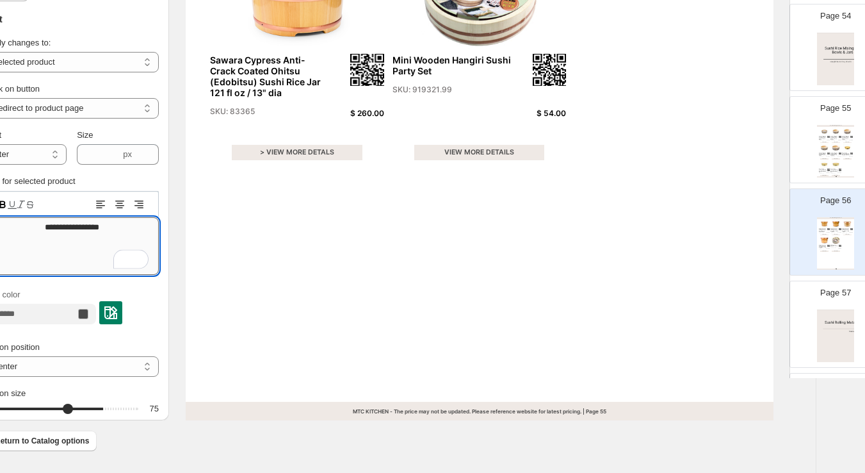
click at [26, 226] on textarea "**********" at bounding box center [72, 246] width 174 height 58
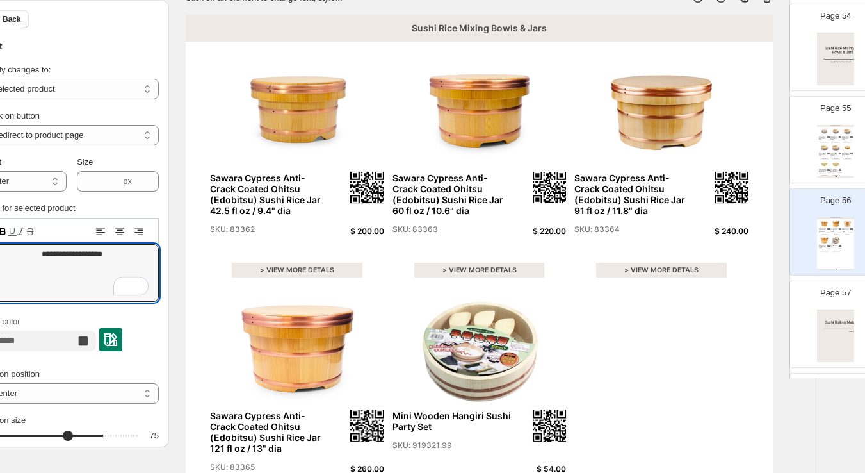
scroll to position [29, 41]
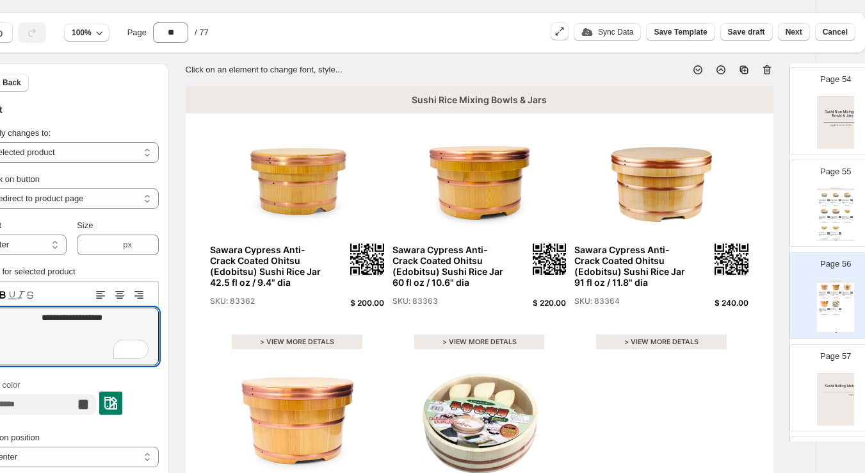
type textarea "**********"
click at [794, 31] on span "Next" at bounding box center [794, 32] width 17 height 10
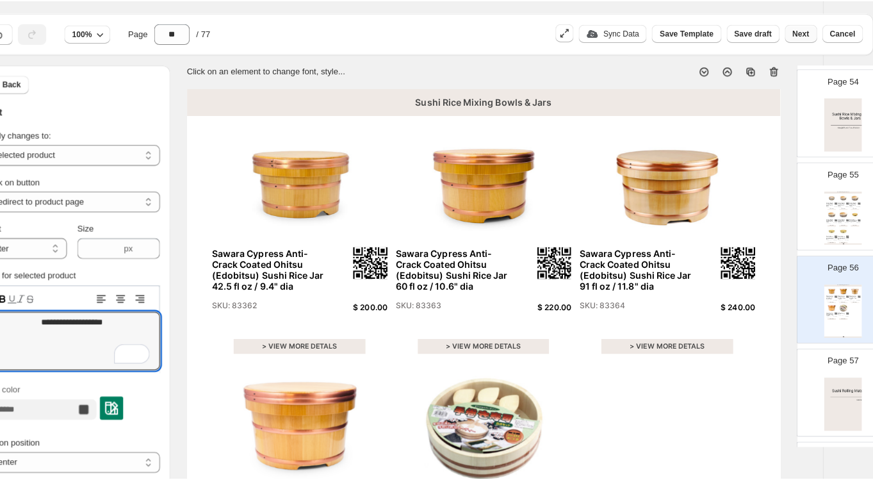
scroll to position [29, 0]
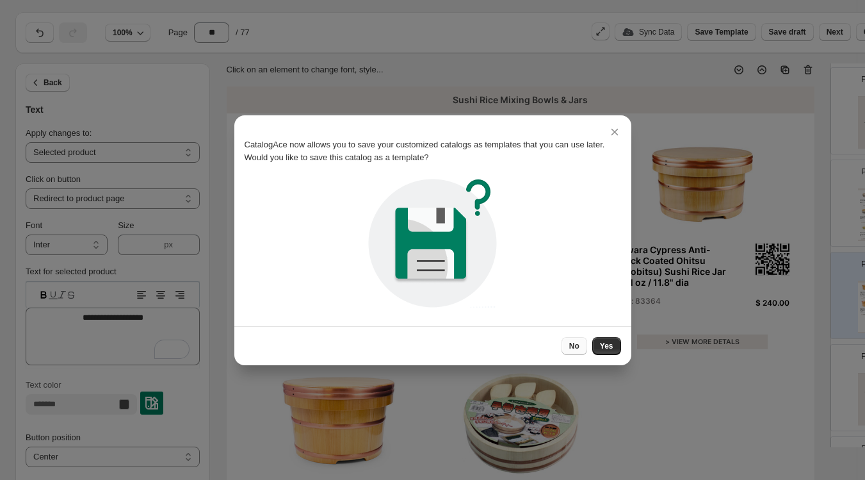
click at [573, 344] on span "No" at bounding box center [574, 346] width 10 height 10
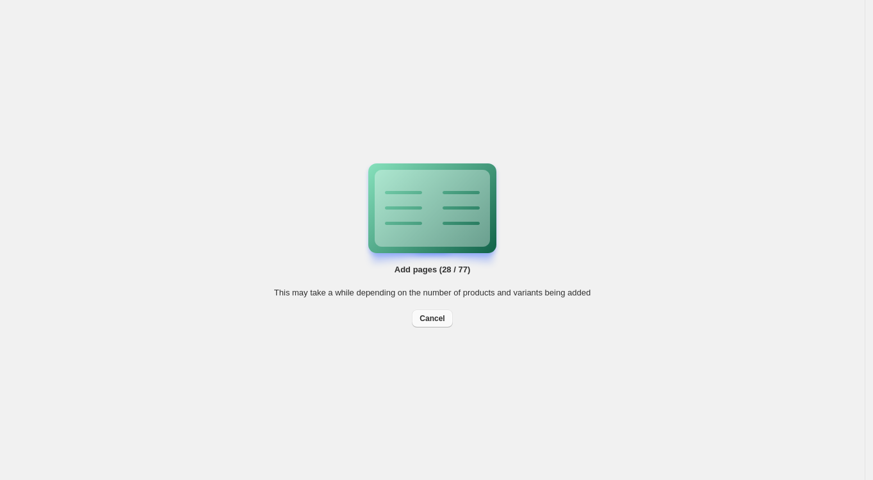
click at [436, 315] on span "Cancel" at bounding box center [432, 318] width 25 height 10
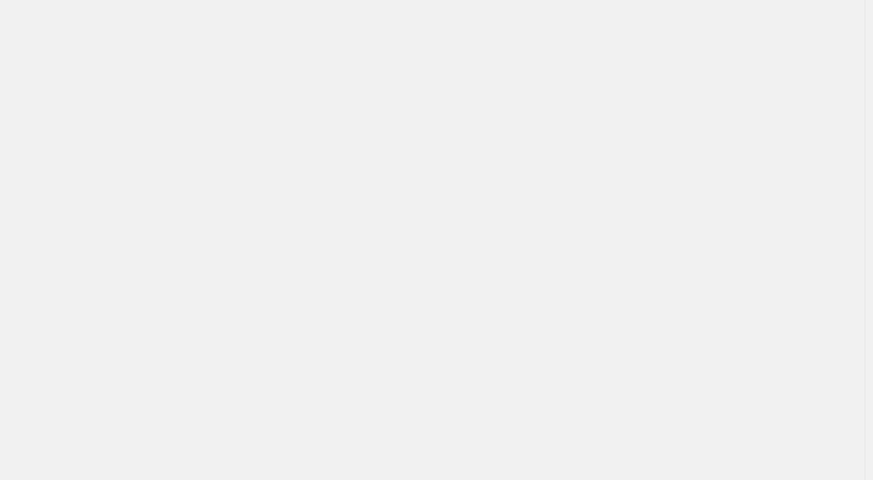
select select "**********"
select select "******"
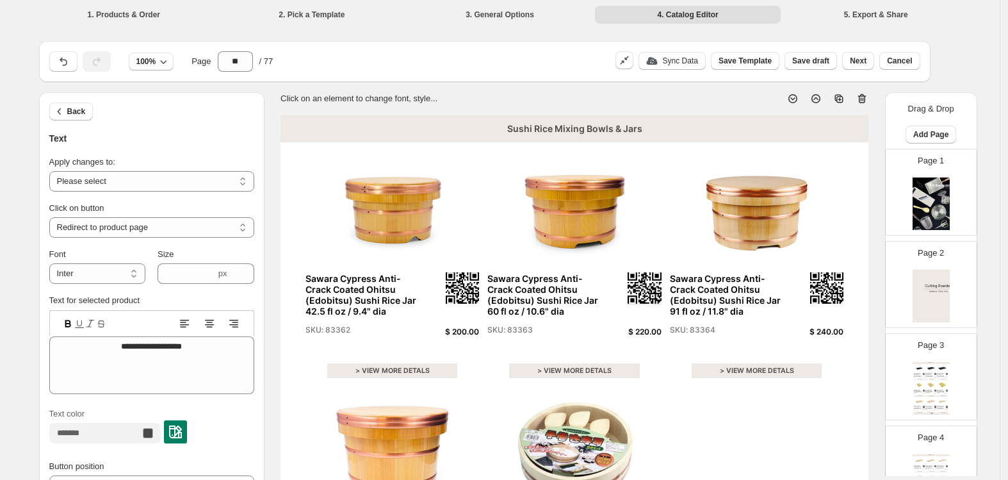
select select "**********"
select select "******"
click at [809, 59] on span "Save draft" at bounding box center [810, 61] width 37 height 10
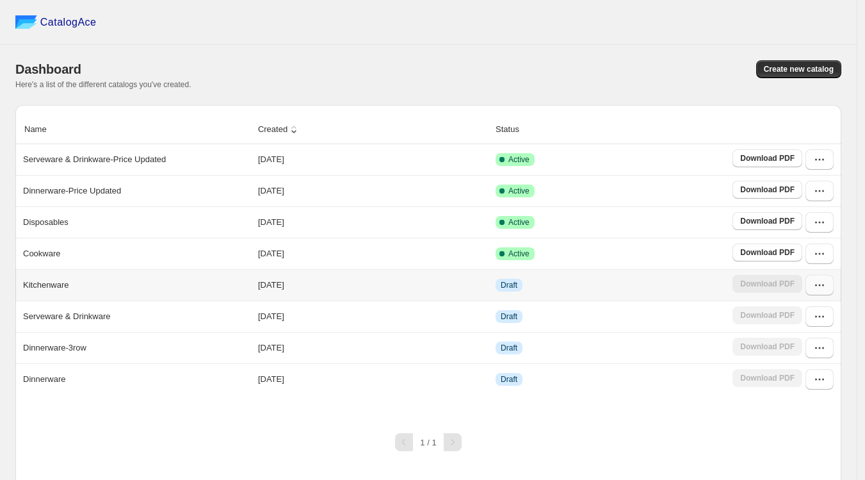
click at [826, 281] on icon "button" at bounding box center [820, 285] width 13 height 13
click at [794, 166] on span "Edit" at bounding box center [788, 170] width 14 height 10
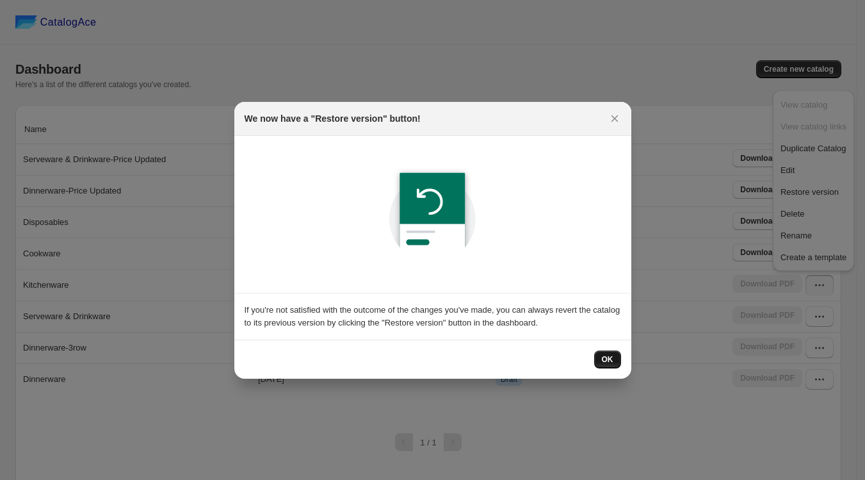
click at [609, 361] on span "OK" at bounding box center [608, 359] width 12 height 10
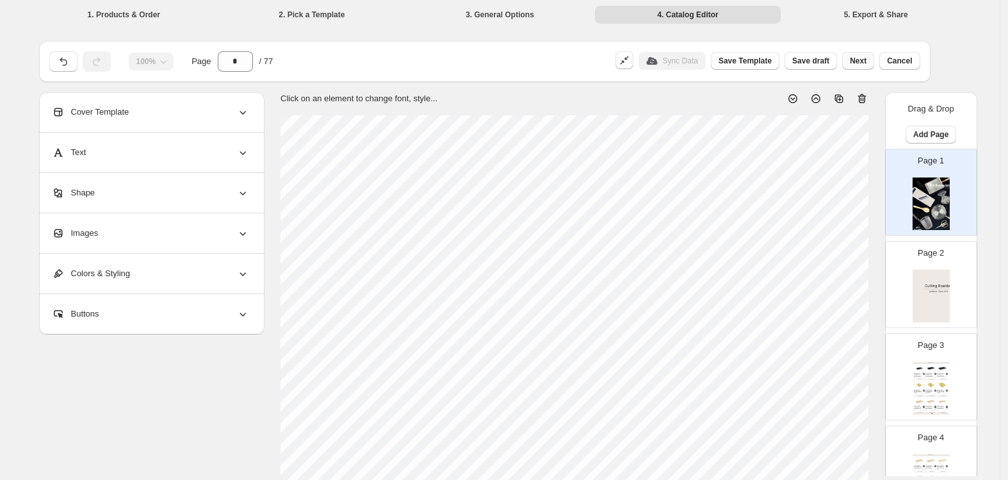
click at [858, 60] on span "Next" at bounding box center [858, 61] width 17 height 10
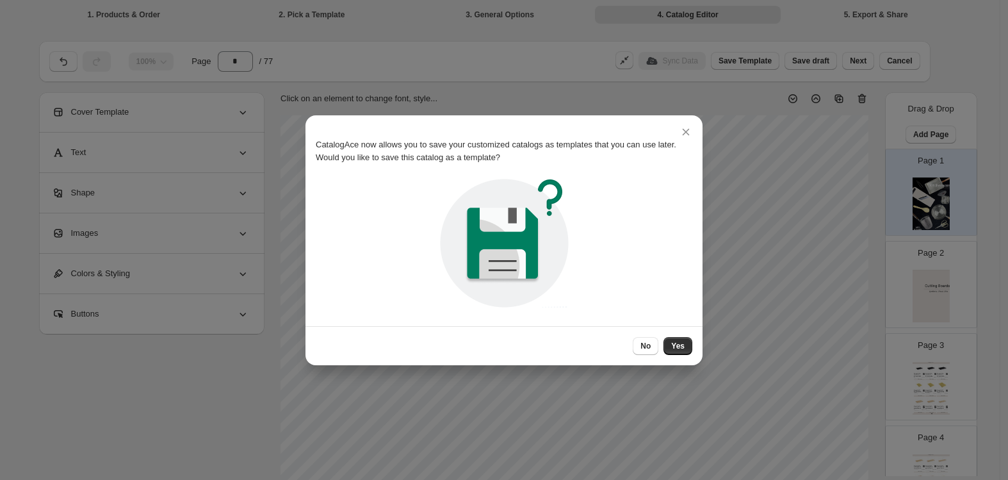
drag, startPoint x: 638, startPoint y: 348, endPoint x: 712, endPoint y: 233, distance: 136.8
click at [639, 348] on button "No" at bounding box center [646, 346] width 26 height 18
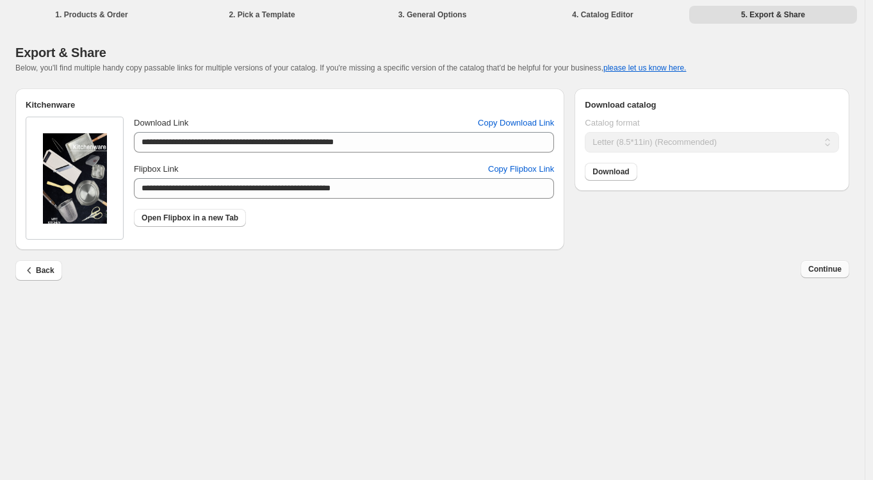
click at [816, 266] on span "Continue" at bounding box center [824, 269] width 33 height 10
